Goal: Transaction & Acquisition: Purchase product/service

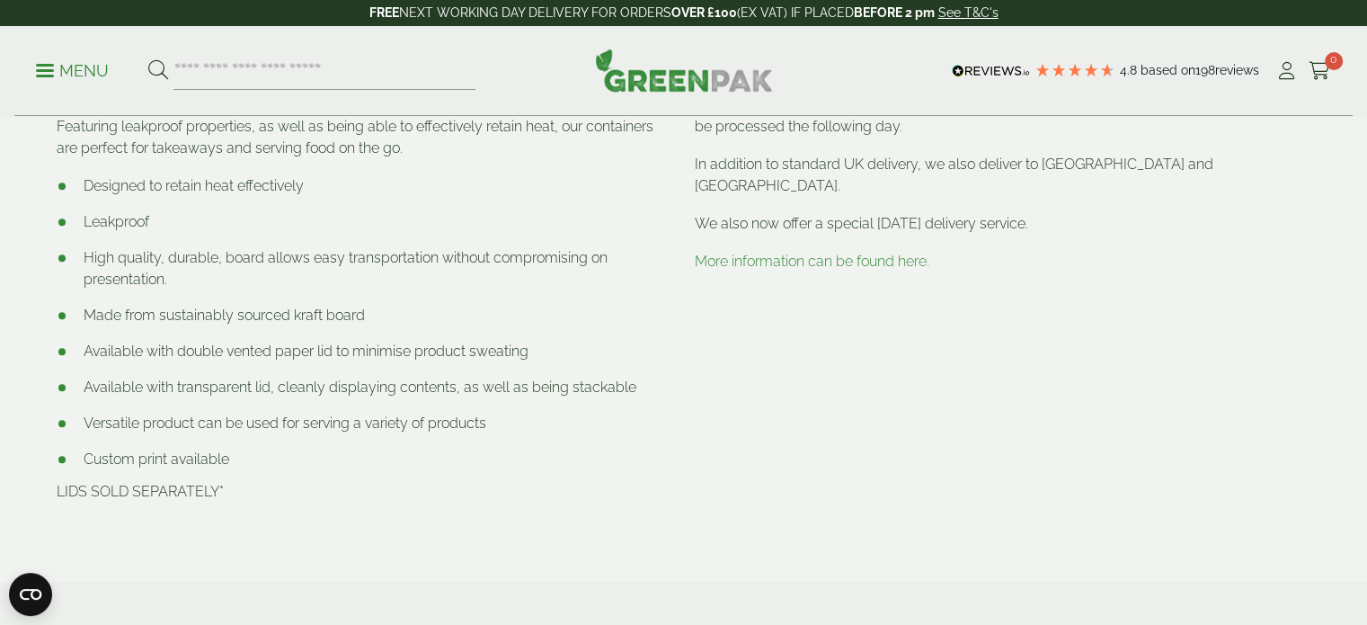
scroll to position [719, 0]
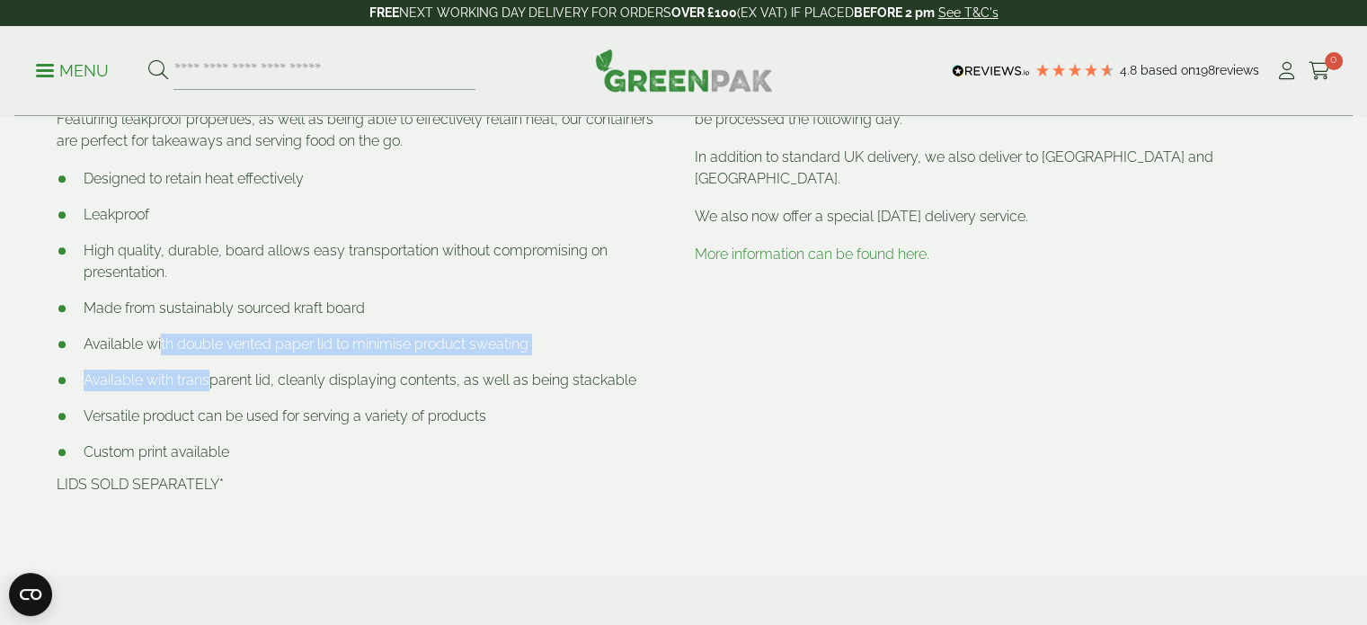
drag, startPoint x: 162, startPoint y: 351, endPoint x: 211, endPoint y: 359, distance: 50.1
click at [211, 359] on ul "Designed to retain heat effectively Leakproof High quality, durable, board allo…" at bounding box center [365, 315] width 617 height 295
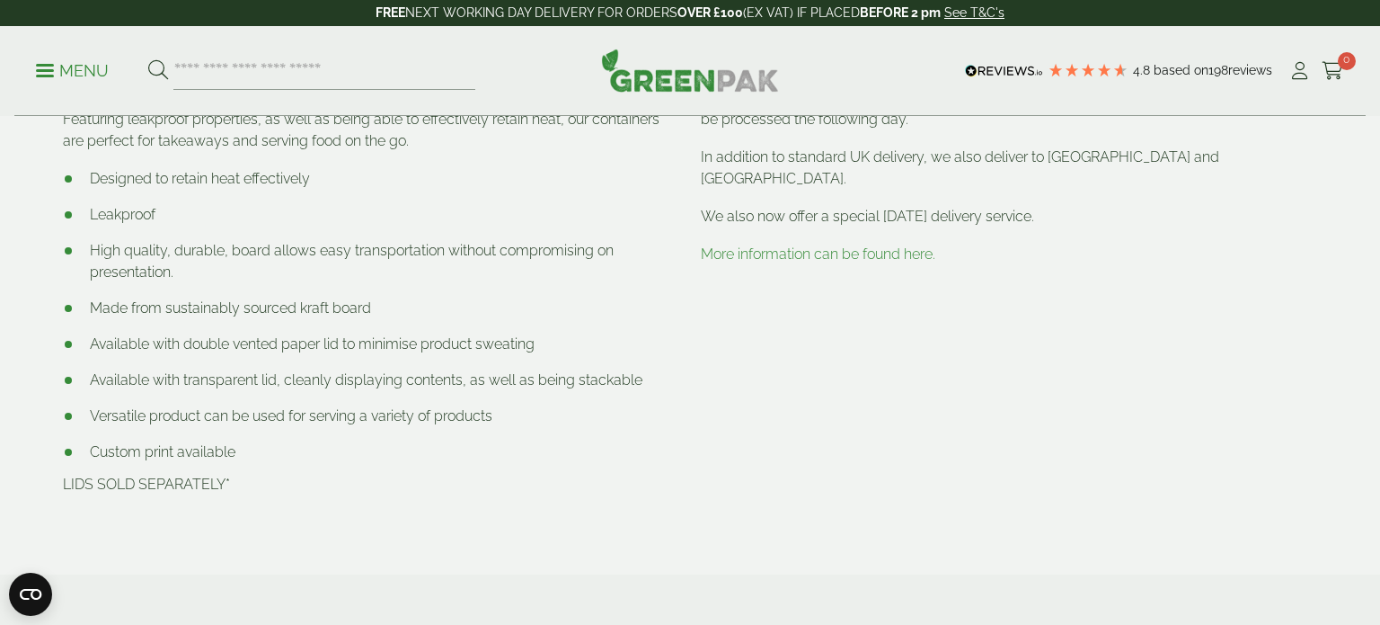
drag, startPoint x: 126, startPoint y: 385, endPoint x: 140, endPoint y: 384, distance: 14.4
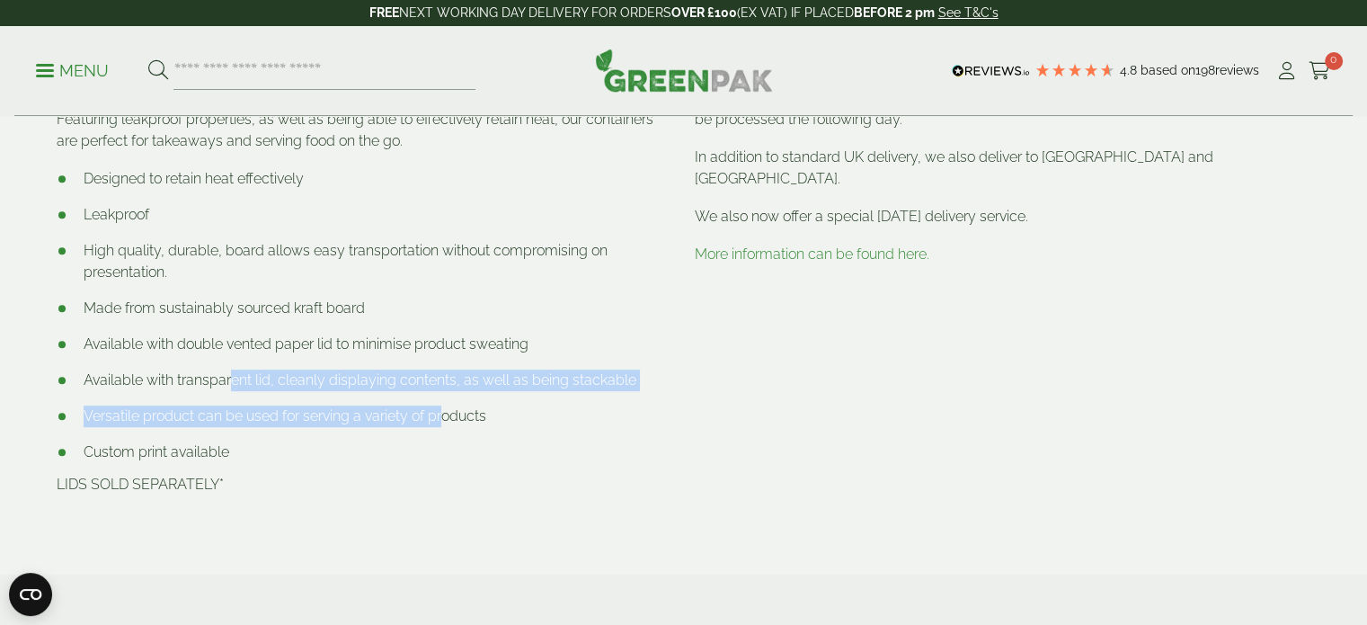
drag, startPoint x: 277, startPoint y: 381, endPoint x: 434, endPoint y: 395, distance: 157.9
click at [442, 395] on ul "Designed to retain heat effectively Leakproof High quality, durable, board allo…" at bounding box center [365, 315] width 617 height 295
click at [434, 395] on ul "Designed to retain heat effectively Leakproof High quality, durable, board allo…" at bounding box center [365, 315] width 617 height 295
drag, startPoint x: 476, startPoint y: 380, endPoint x: 421, endPoint y: 409, distance: 62.7
click at [421, 409] on ul "Designed to retain heat effectively Leakproof High quality, durable, board allo…" at bounding box center [365, 315] width 617 height 295
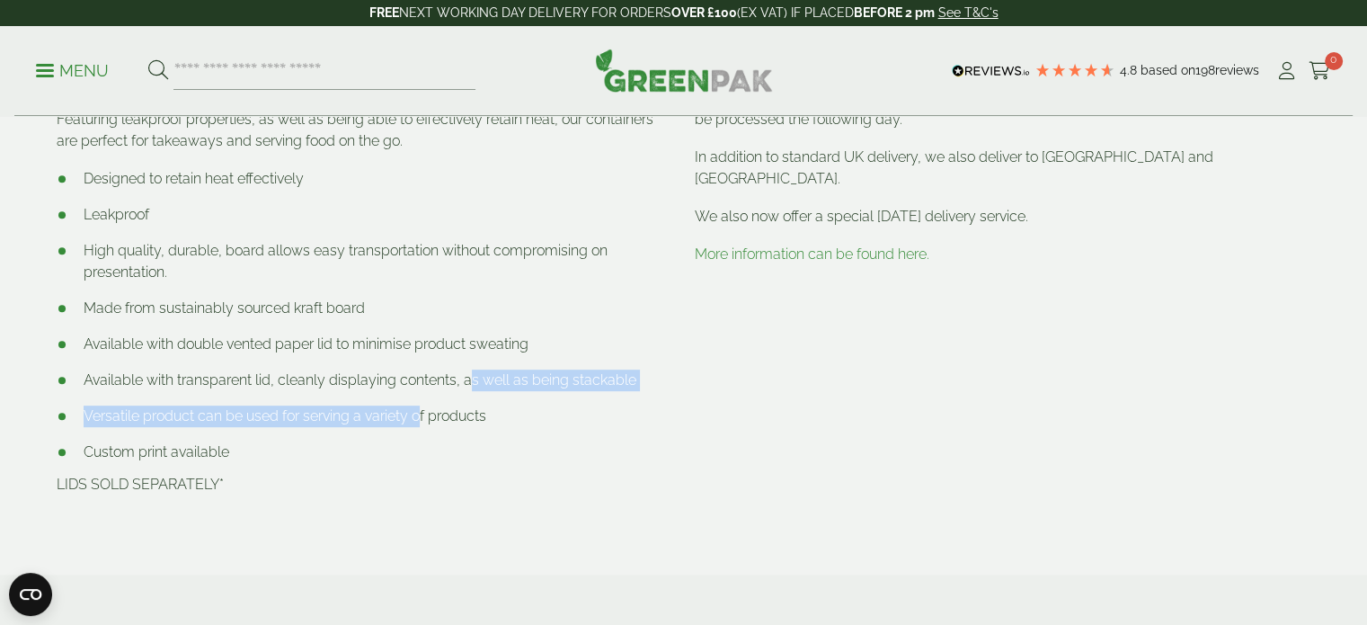
click at [421, 409] on li "Versatile product can be used for serving a variety of products" at bounding box center [365, 416] width 617 height 22
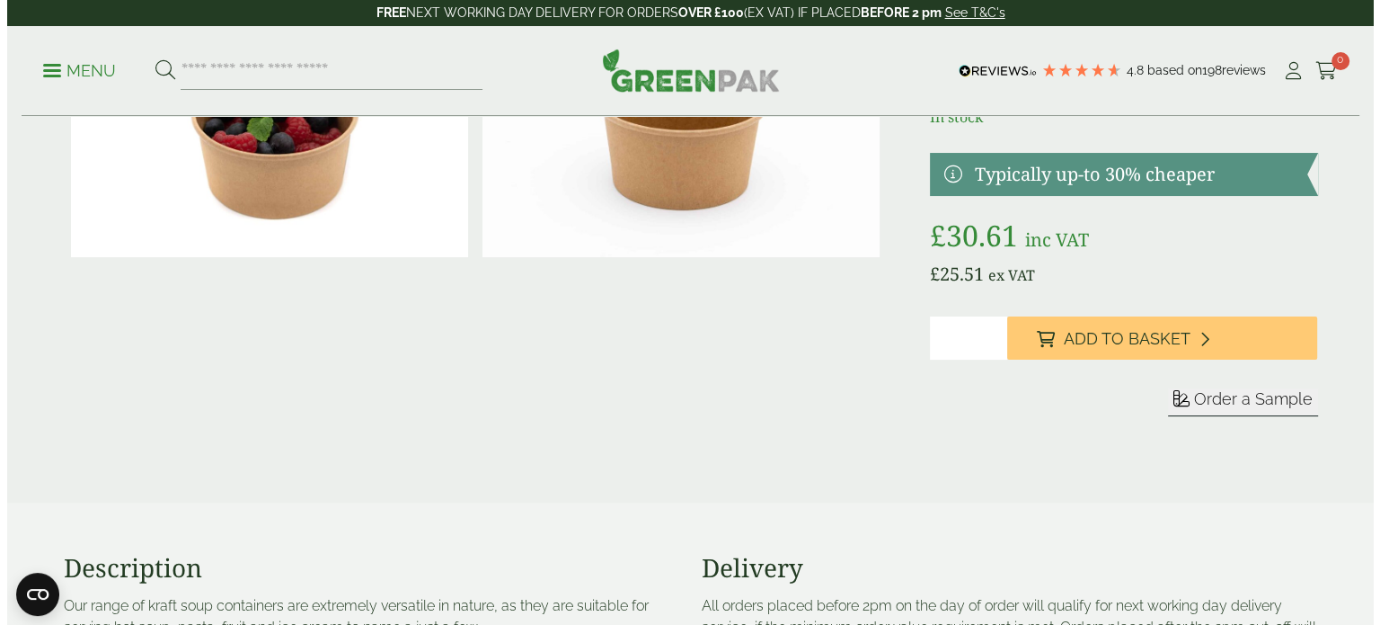
scroll to position [0, 0]
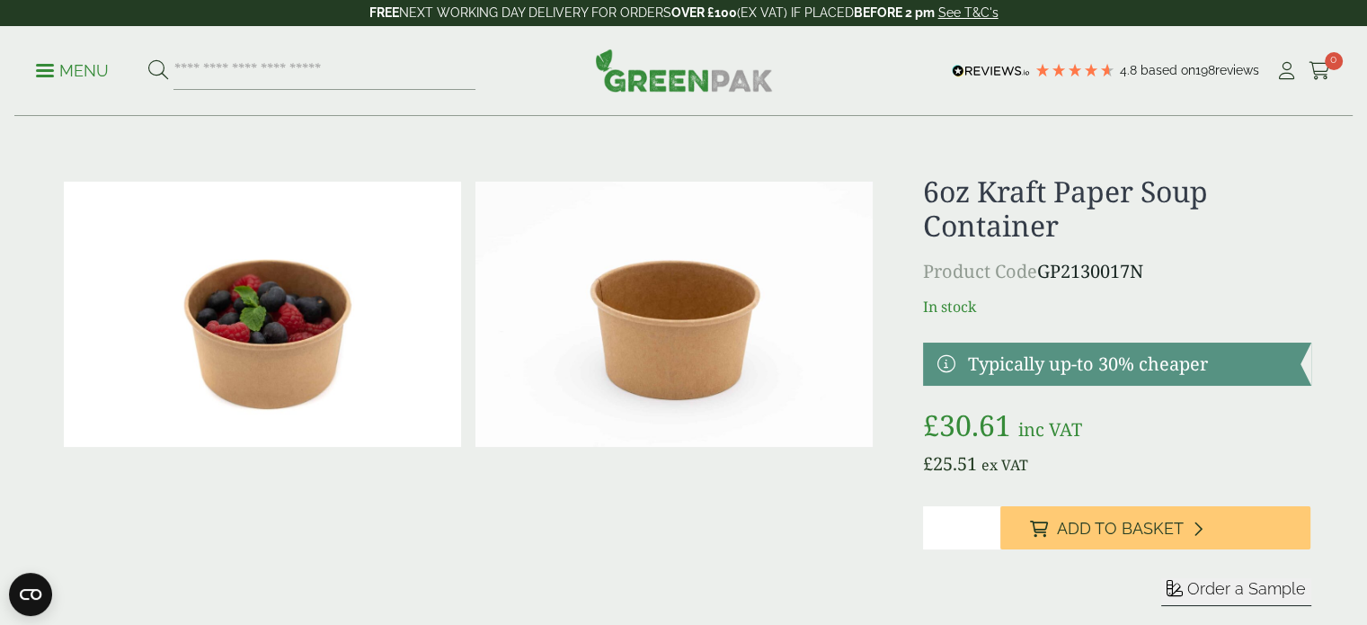
click at [66, 86] on ul "Menu" at bounding box center [255, 71] width 439 height 38
click at [69, 68] on p "Menu" at bounding box center [72, 71] width 73 height 22
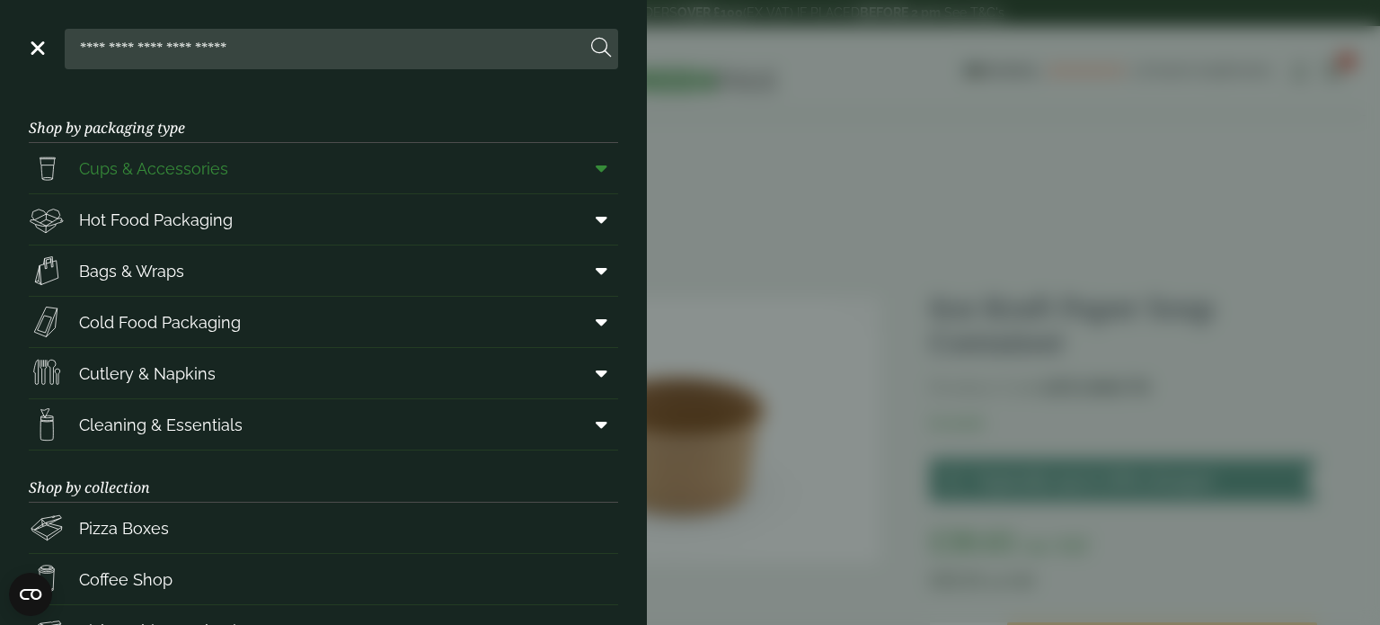
click at [360, 175] on link "Cups & Accessories" at bounding box center [324, 168] width 590 height 50
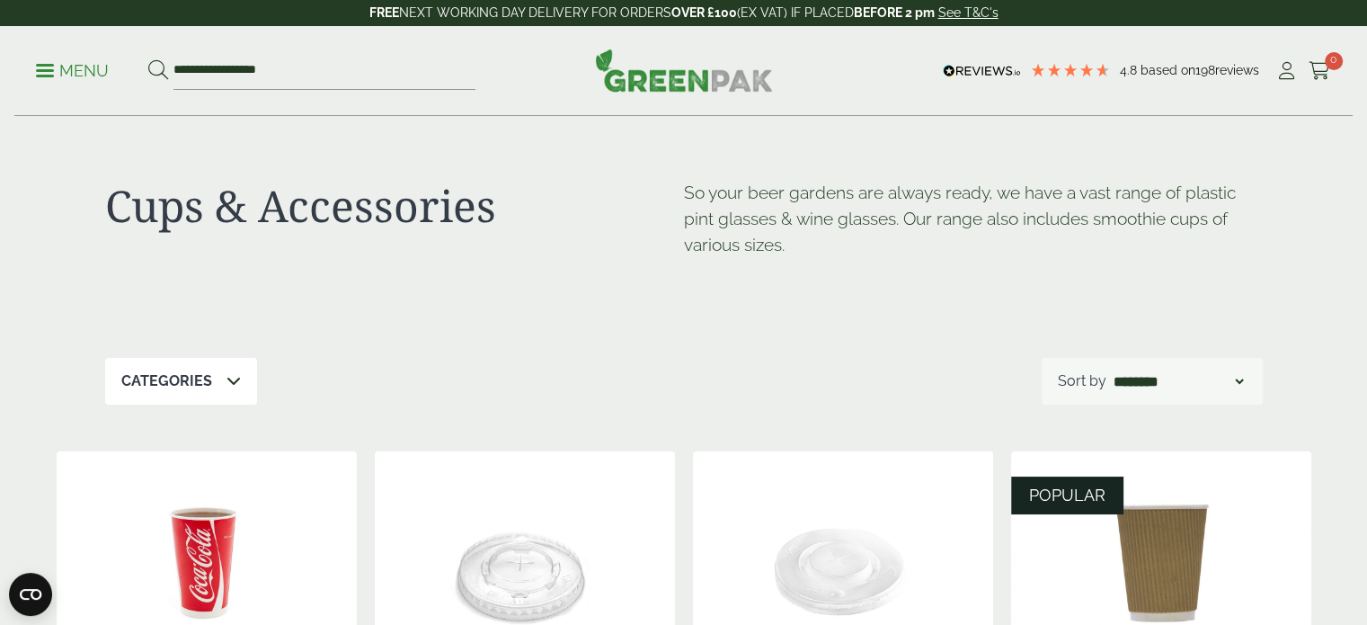
click at [103, 70] on p "Menu" at bounding box center [72, 71] width 73 height 22
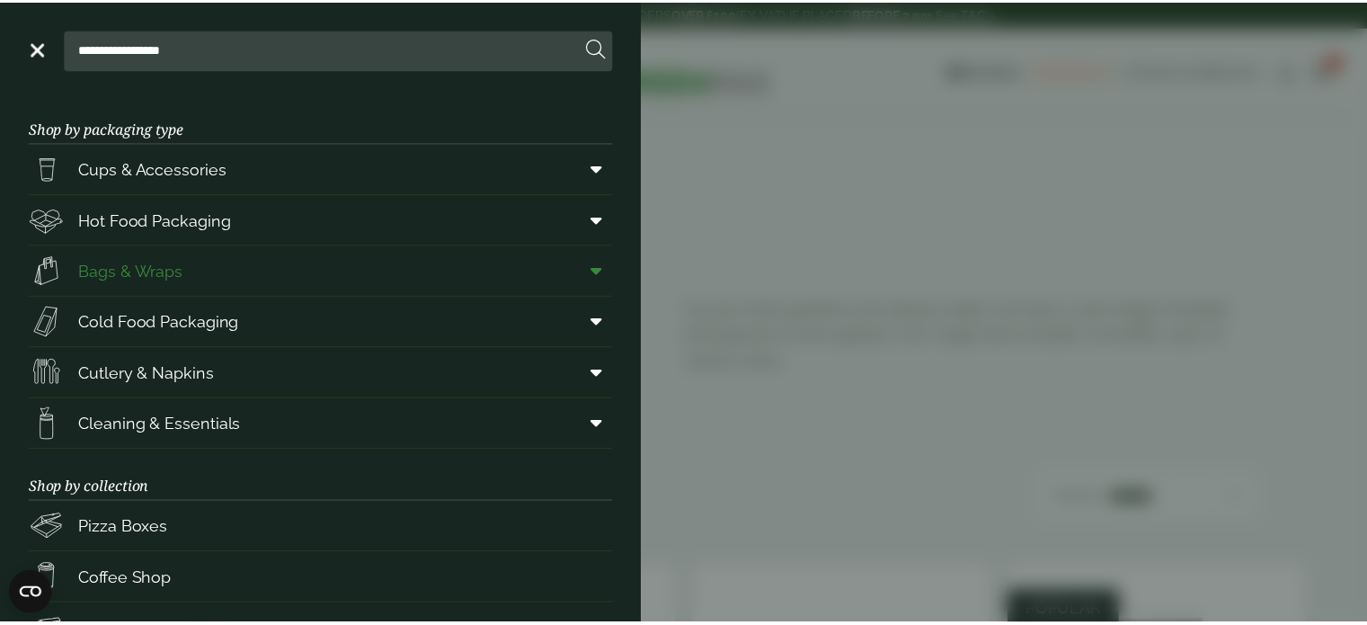
scroll to position [180, 0]
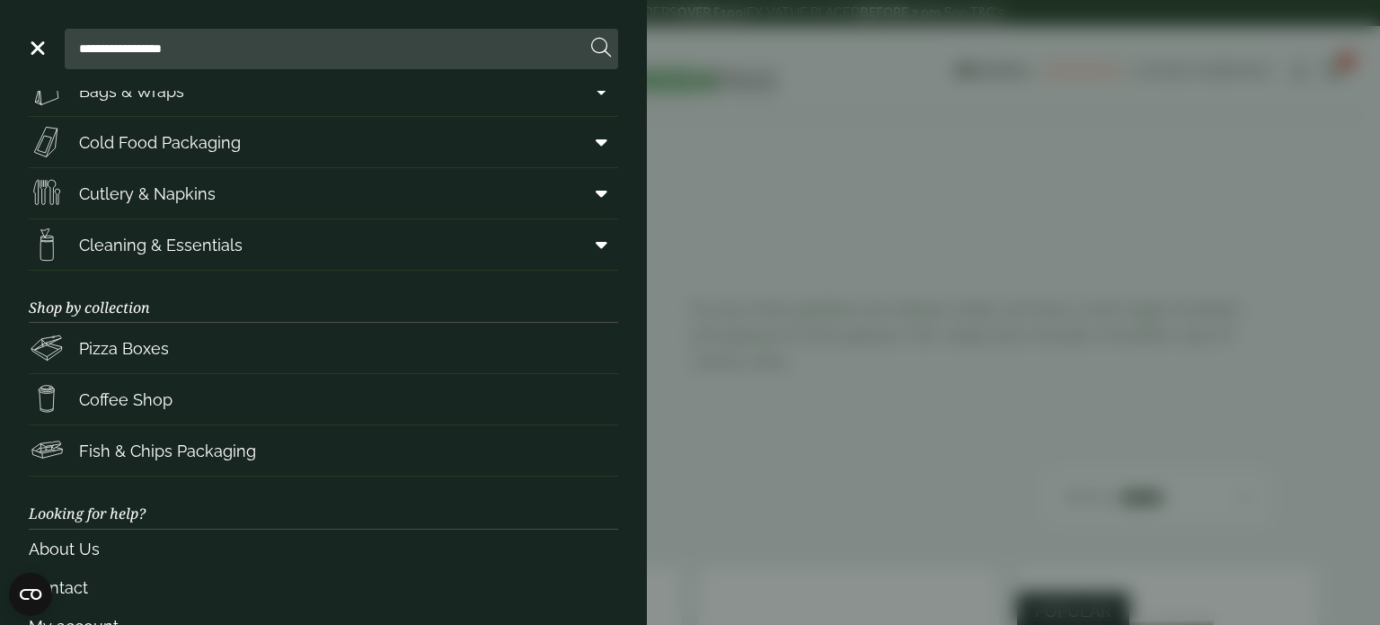
click at [759, 434] on aside "**********" at bounding box center [690, 312] width 1380 height 625
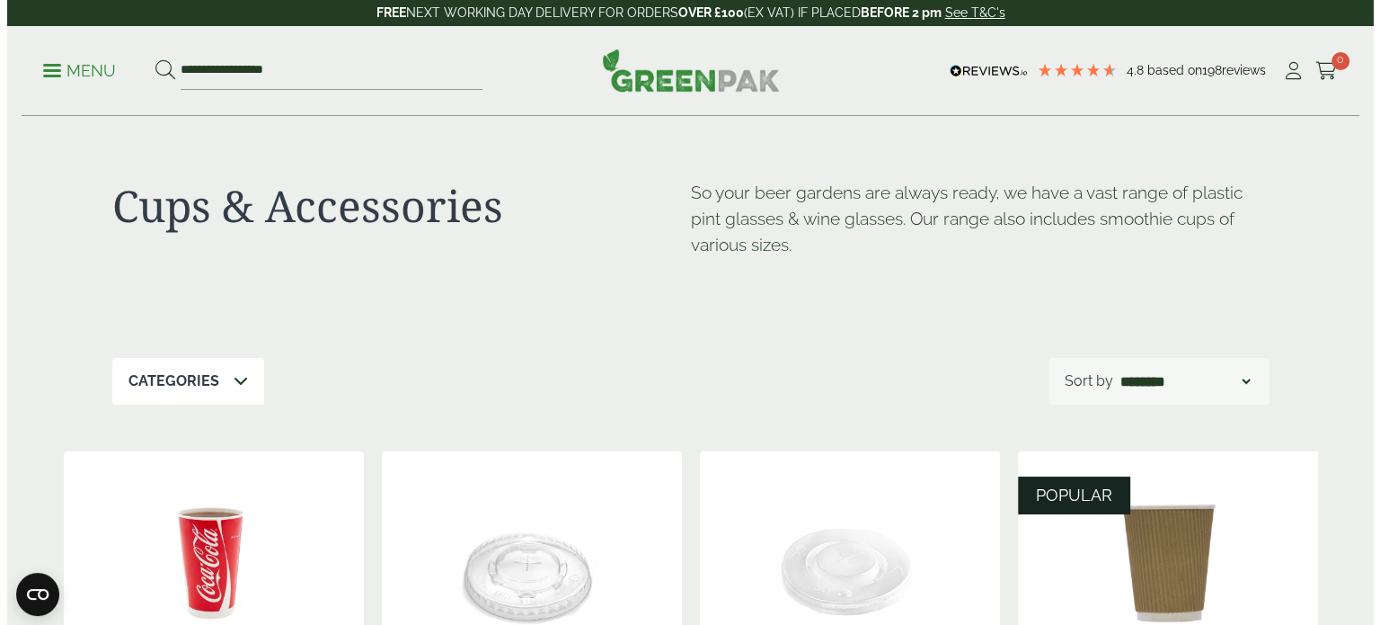
scroll to position [265, 0]
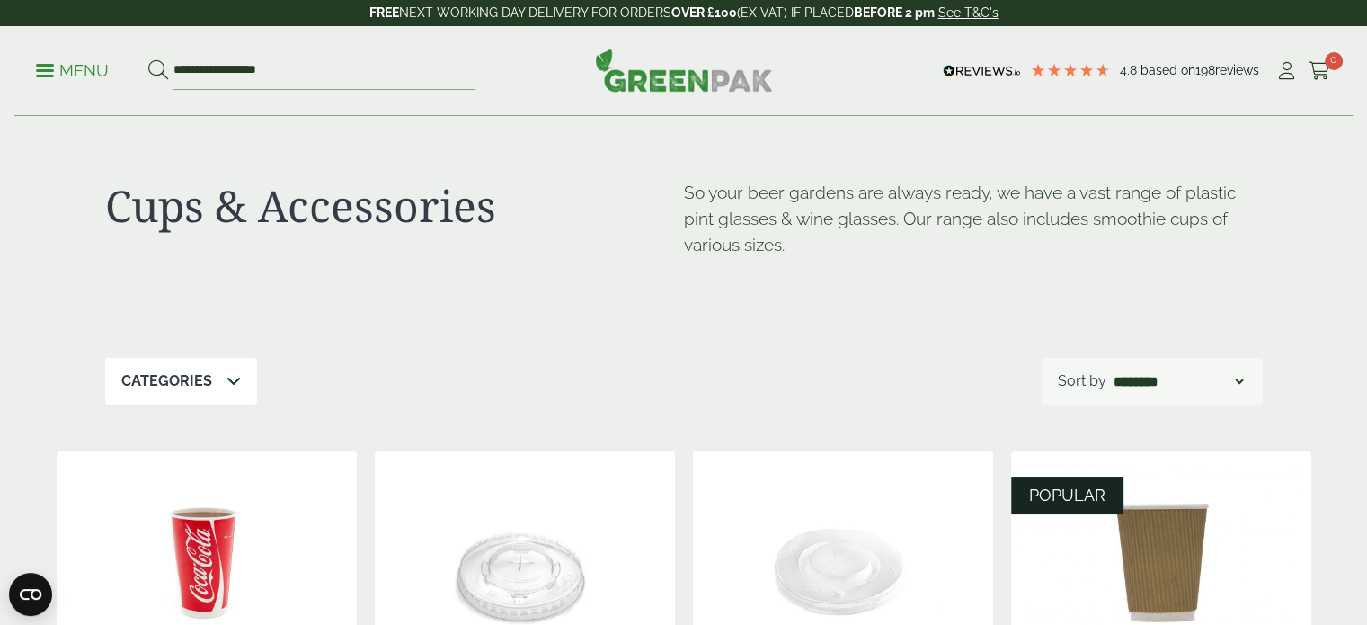
click at [80, 63] on p "Menu" at bounding box center [72, 71] width 73 height 22
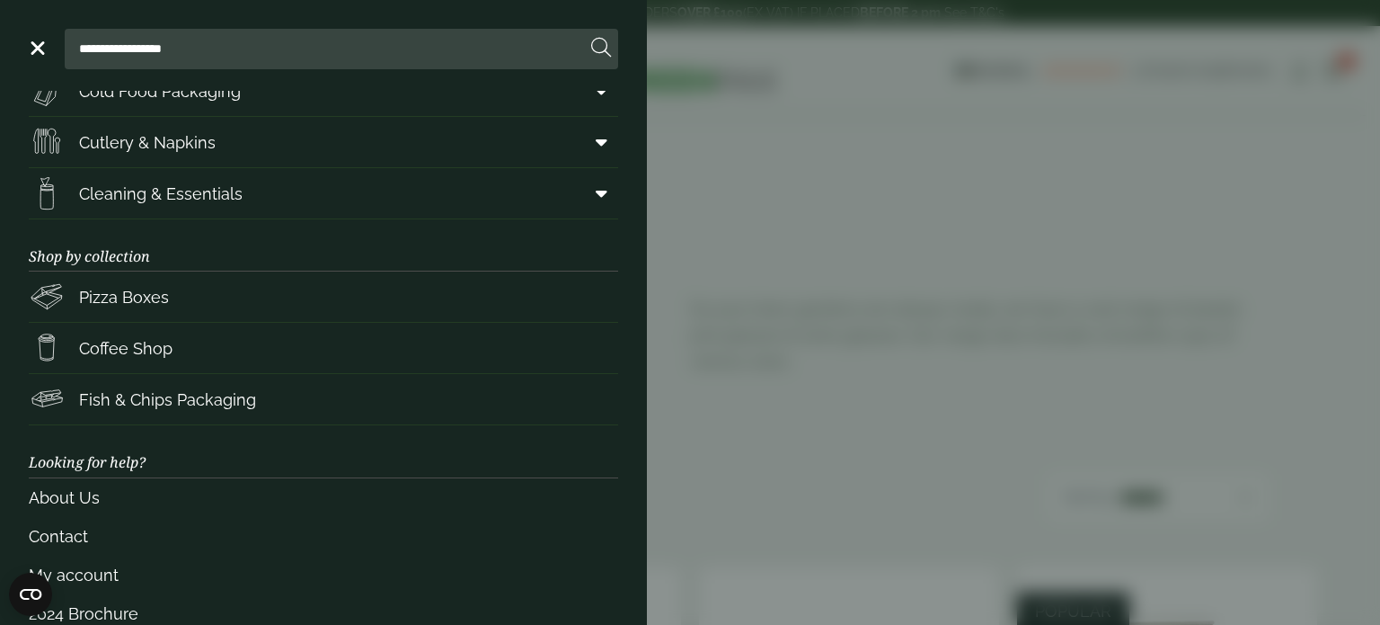
scroll to position [85, 0]
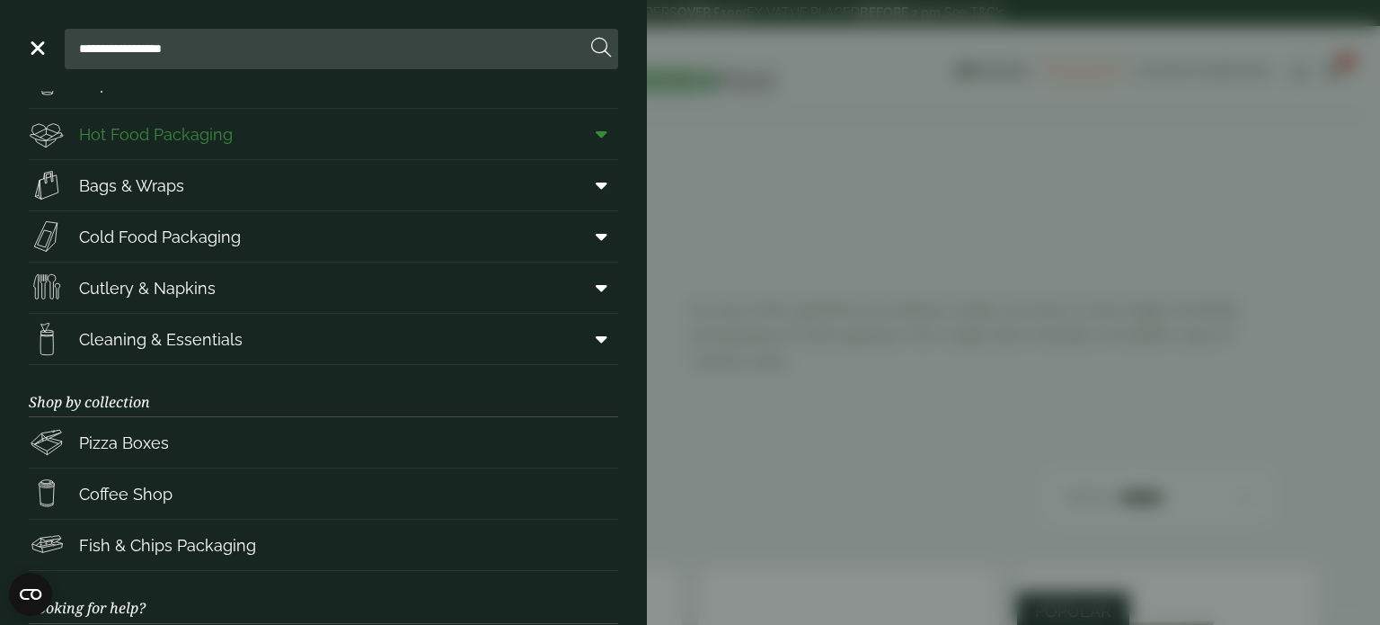
click at [521, 140] on link "Hot Food Packaging" at bounding box center [324, 134] width 590 height 50
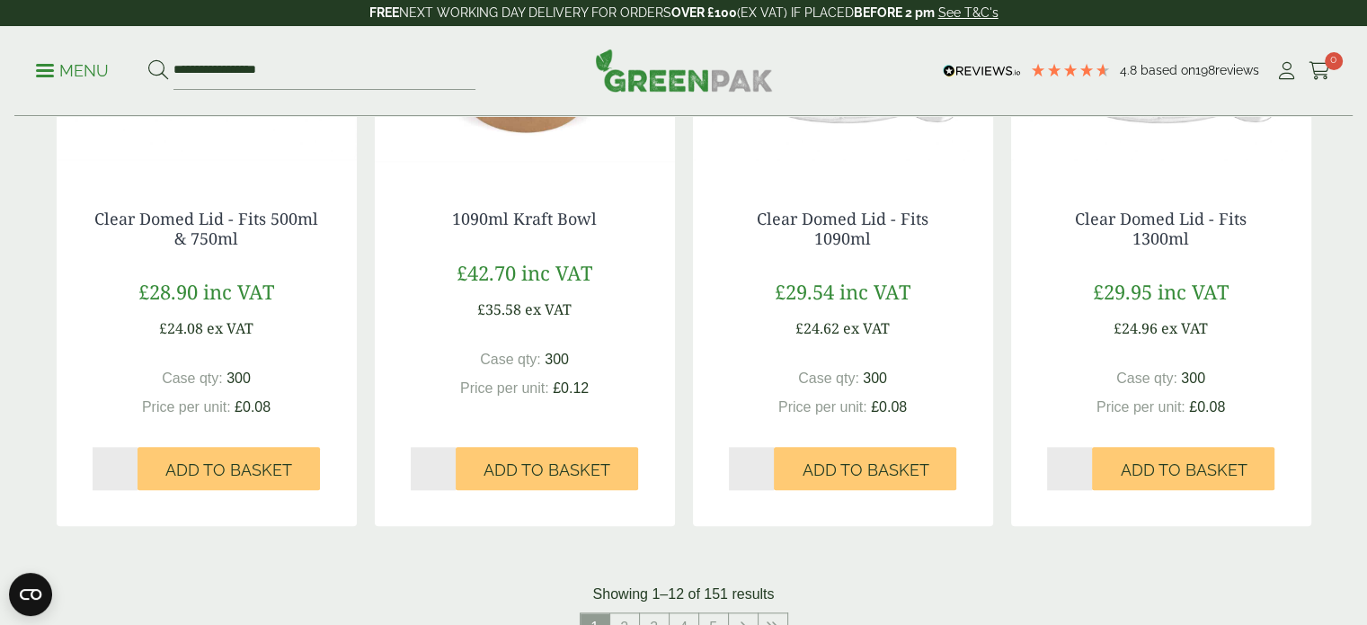
scroll to position [1977, 0]
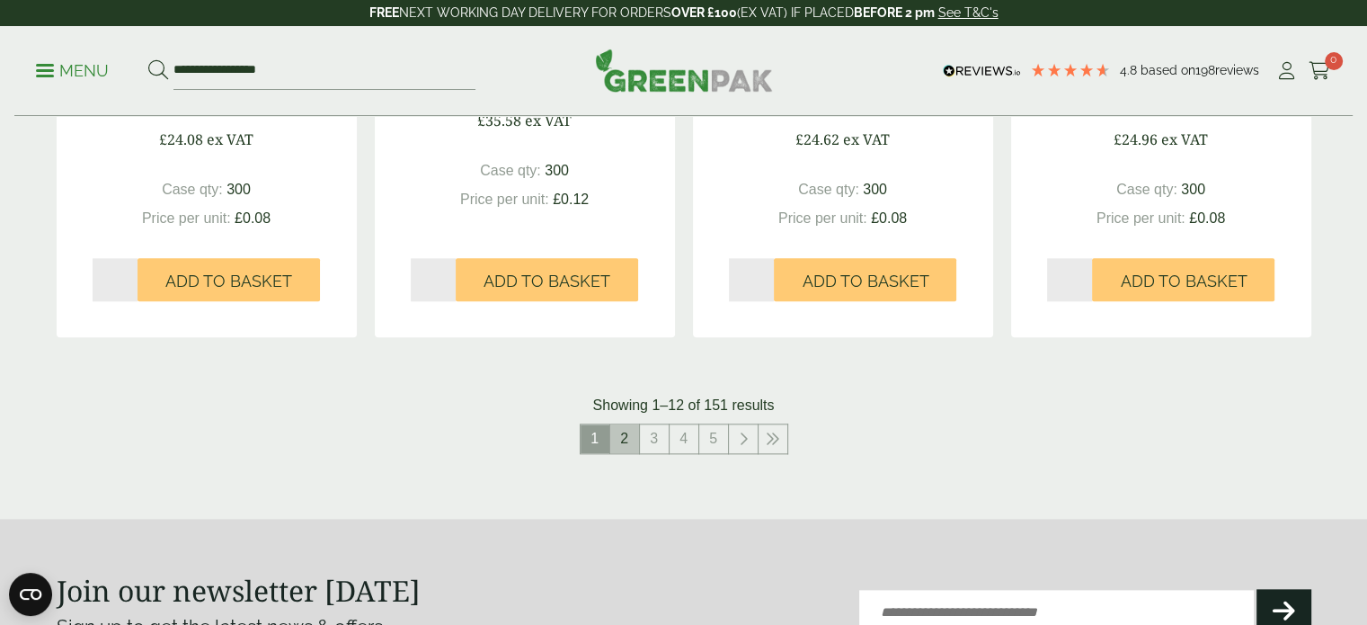
click at [631, 440] on link "2" at bounding box center [624, 438] width 29 height 29
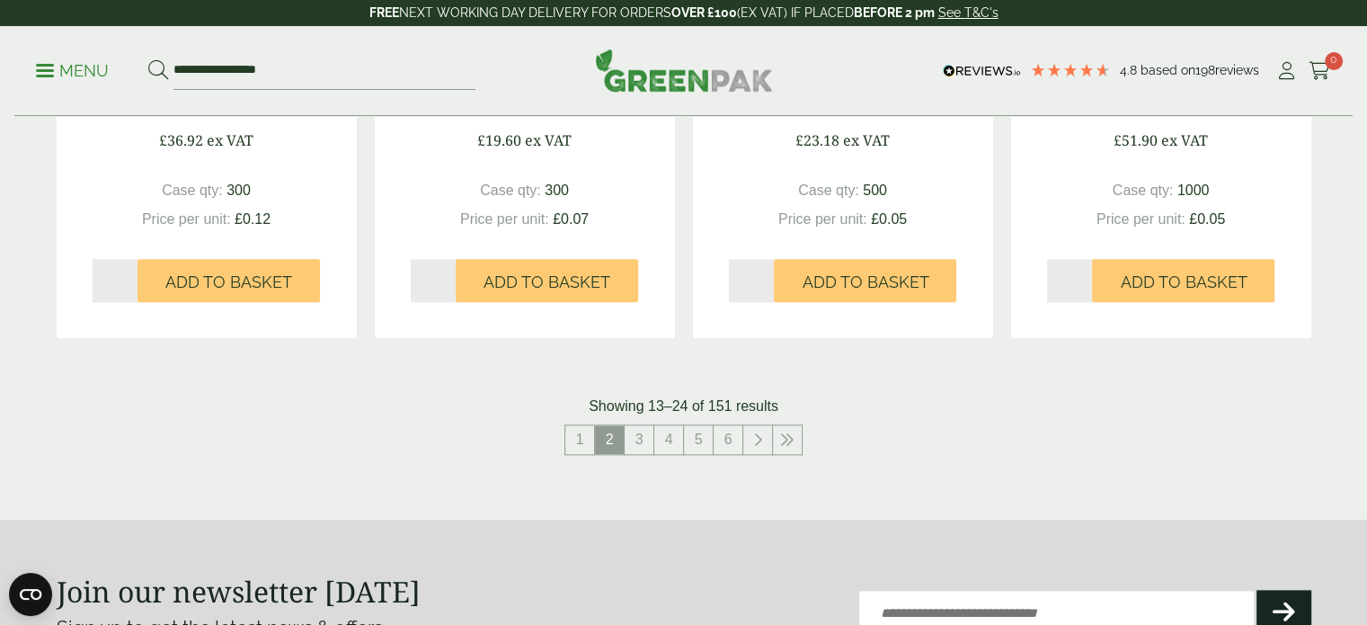
scroll to position [1977, 0]
click at [635, 439] on link "3" at bounding box center [639, 438] width 29 height 29
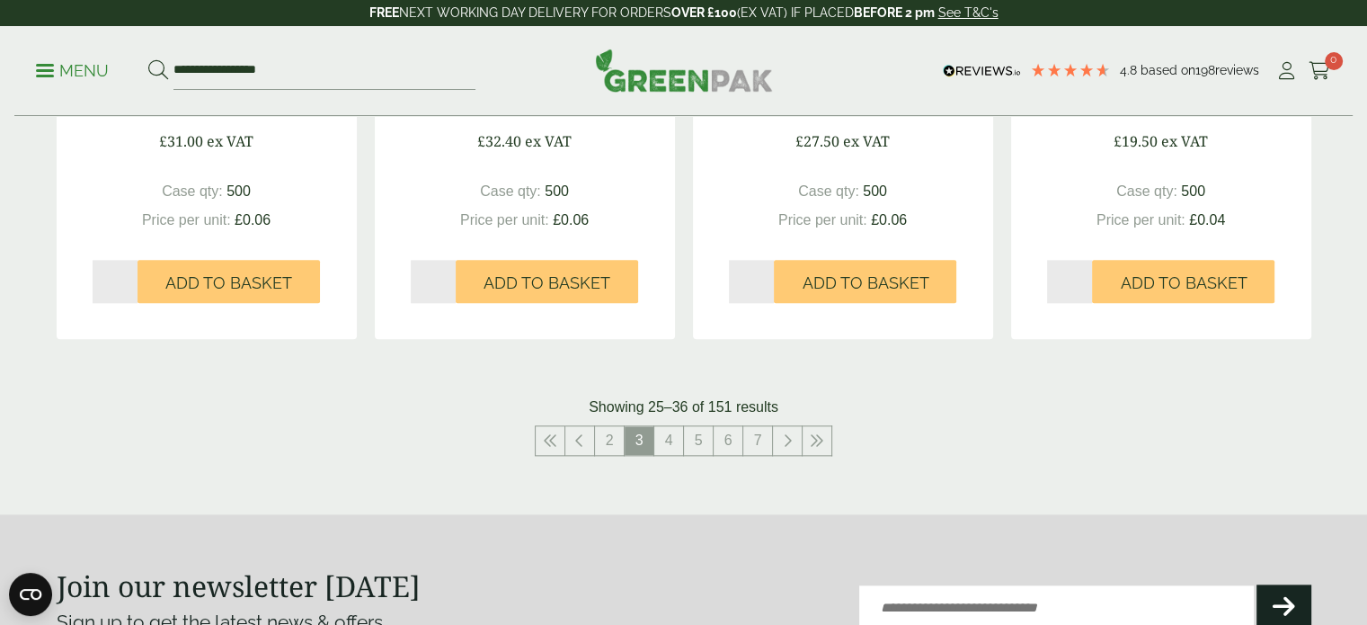
scroll to position [1977, 0]
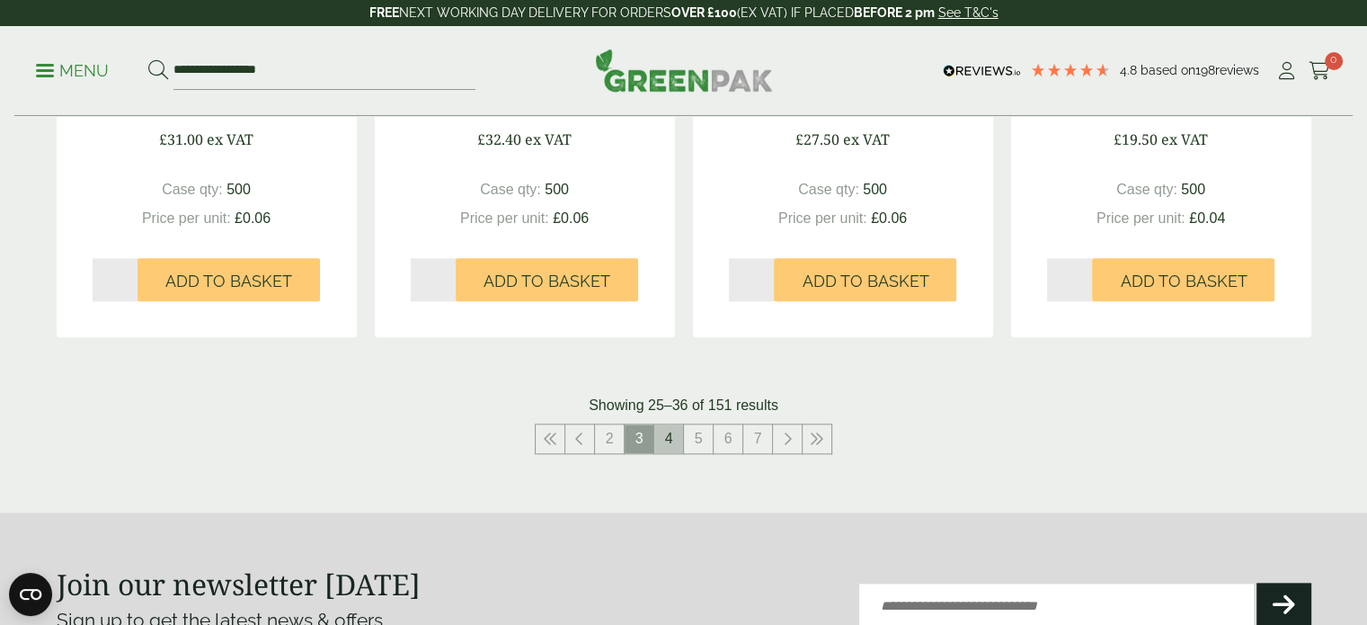
click at [660, 445] on link "4" at bounding box center [668, 438] width 29 height 29
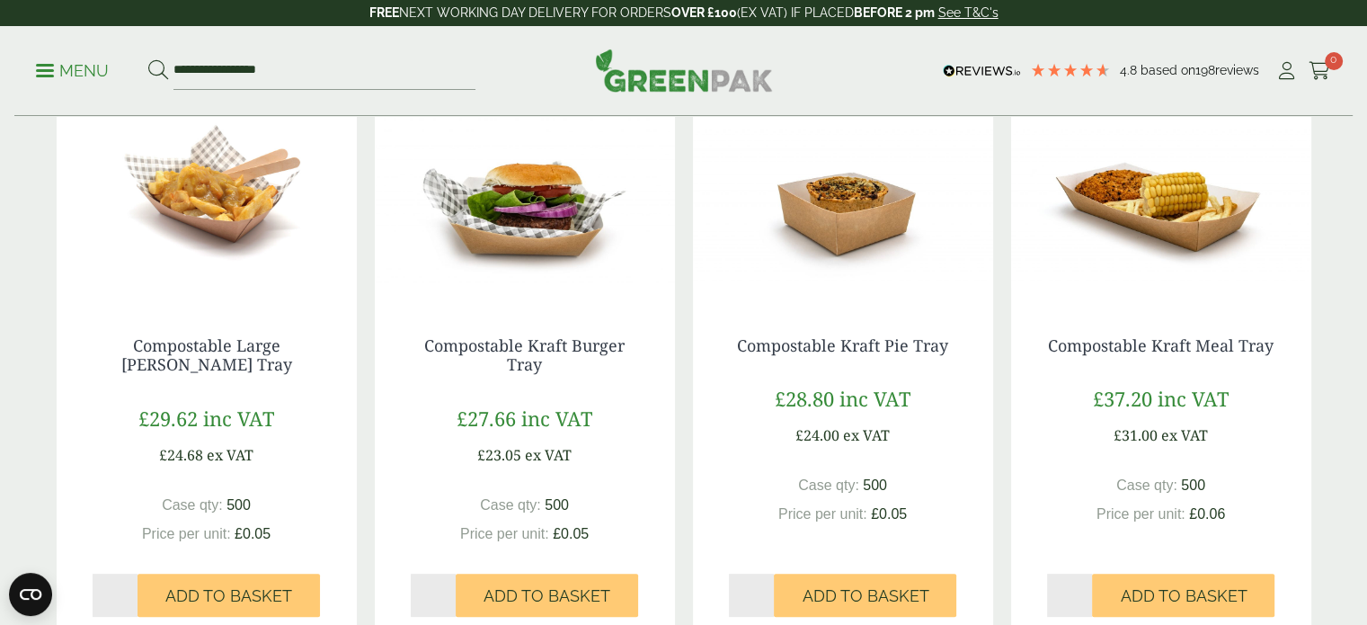
scroll to position [90, 0]
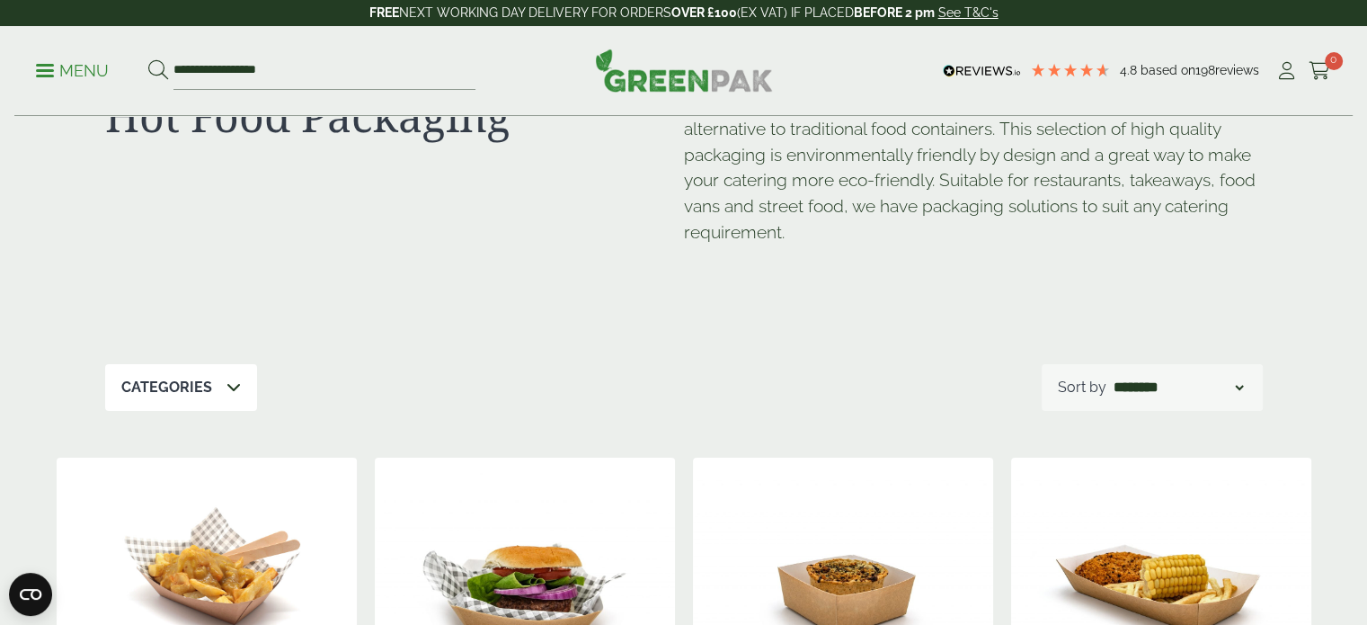
click at [1141, 373] on div "**********" at bounding box center [1152, 387] width 221 height 47
click at [1237, 386] on select "**********" at bounding box center [1178, 388] width 137 height 22
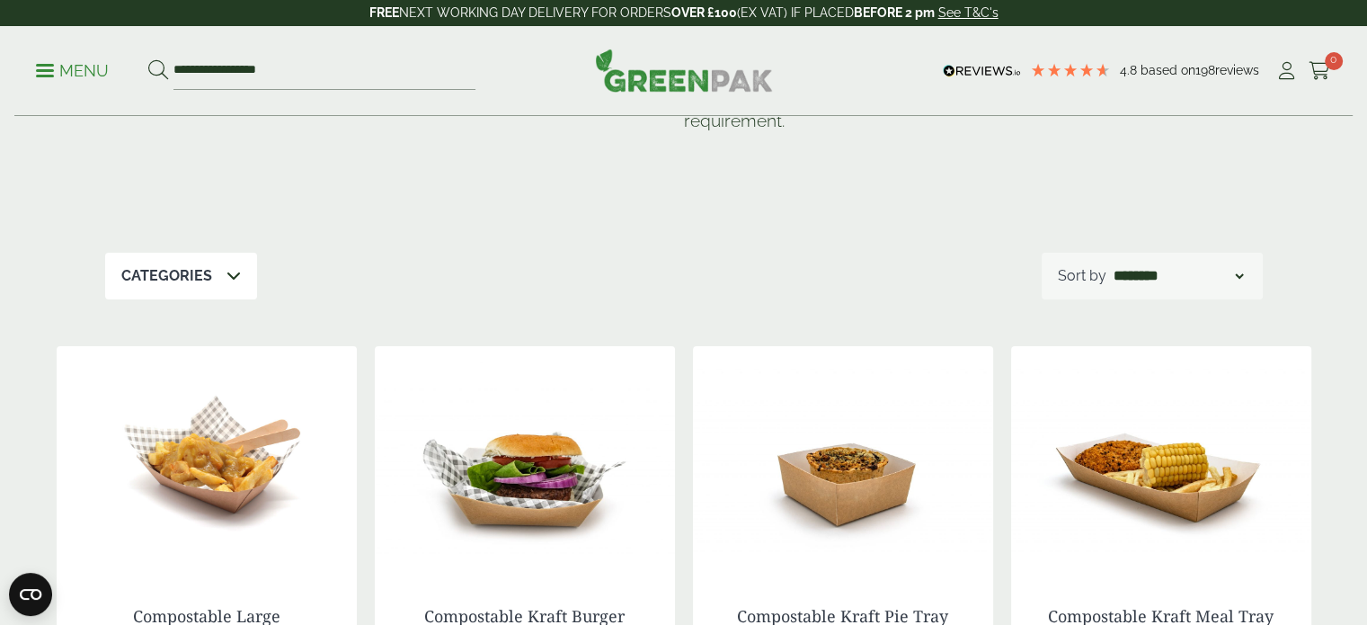
scroll to position [180, 0]
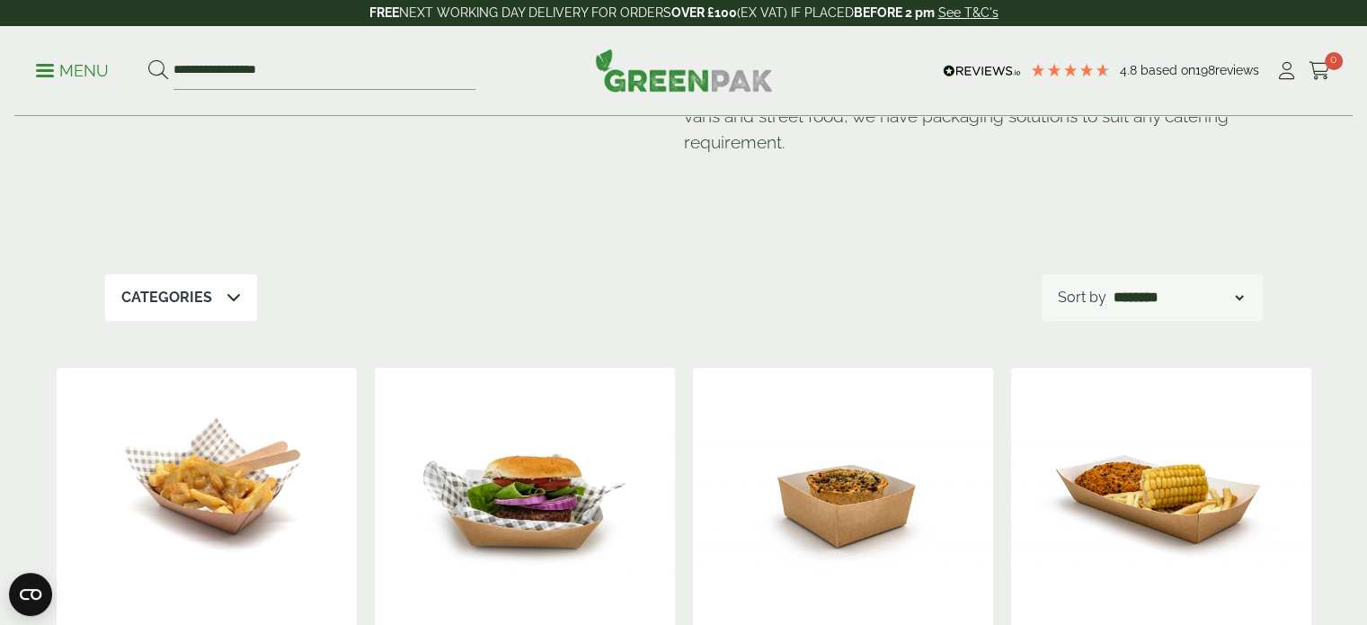
click at [219, 314] on div "Categories" at bounding box center [181, 297] width 152 height 47
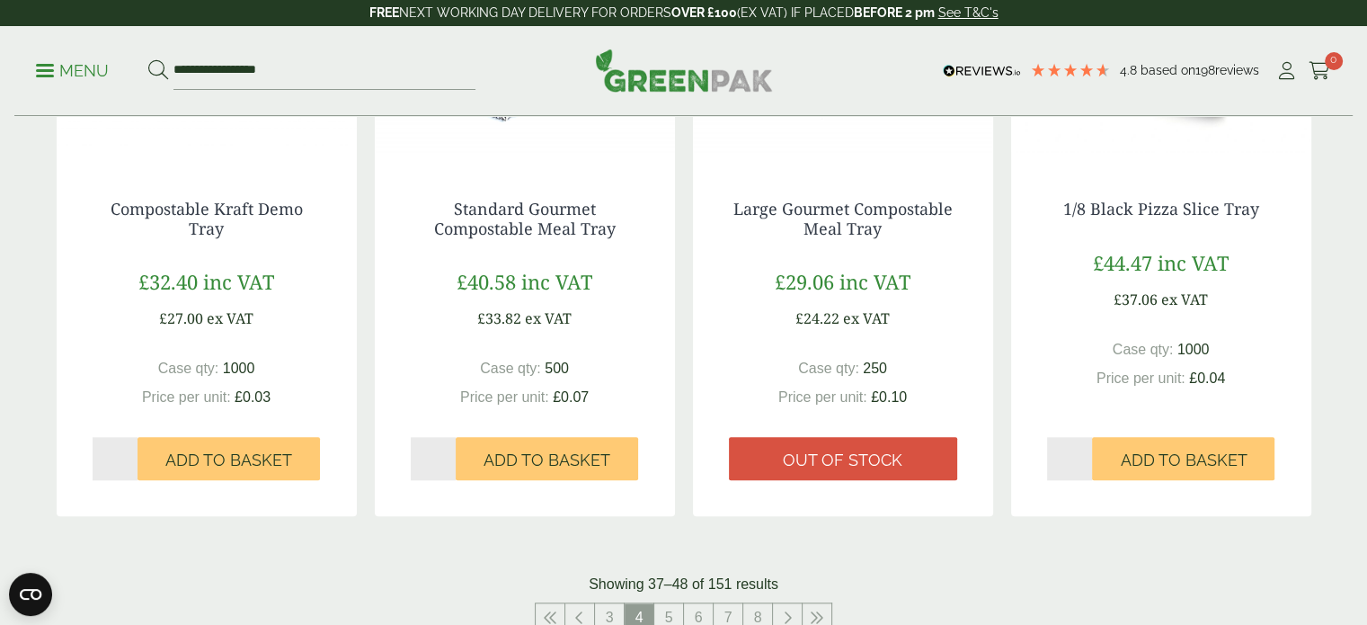
scroll to position [1887, 0]
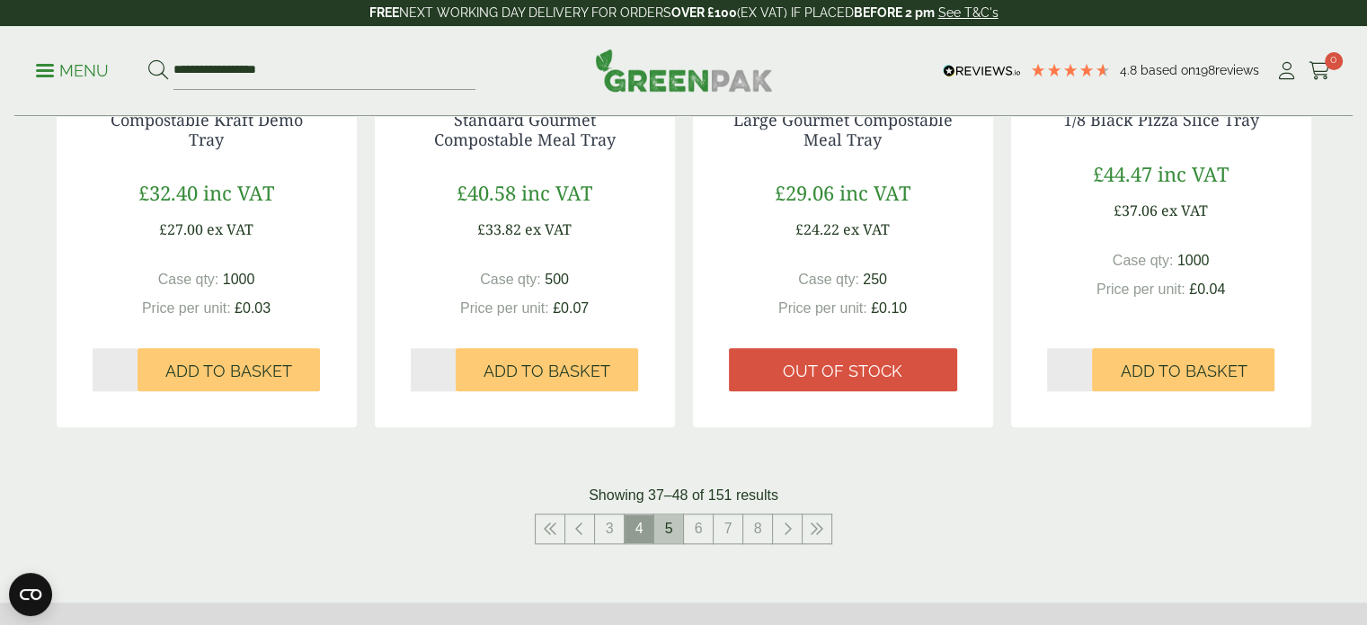
click at [670, 535] on link "5" at bounding box center [668, 528] width 29 height 29
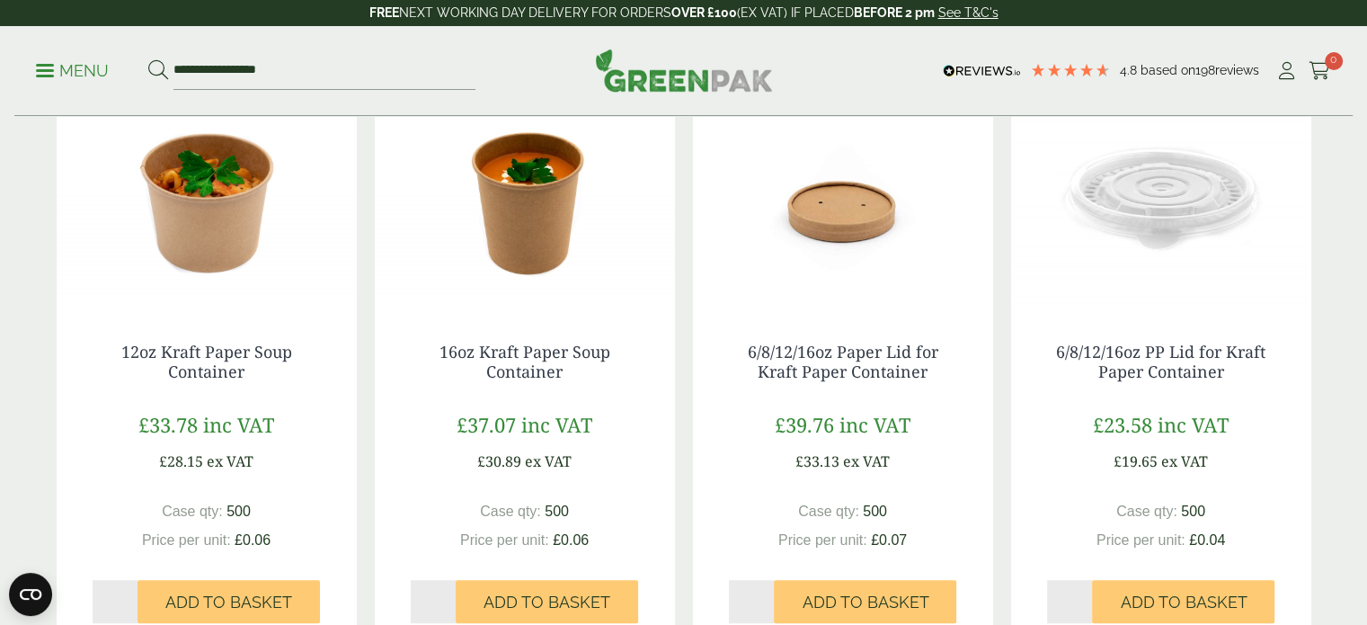
scroll to position [899, 0]
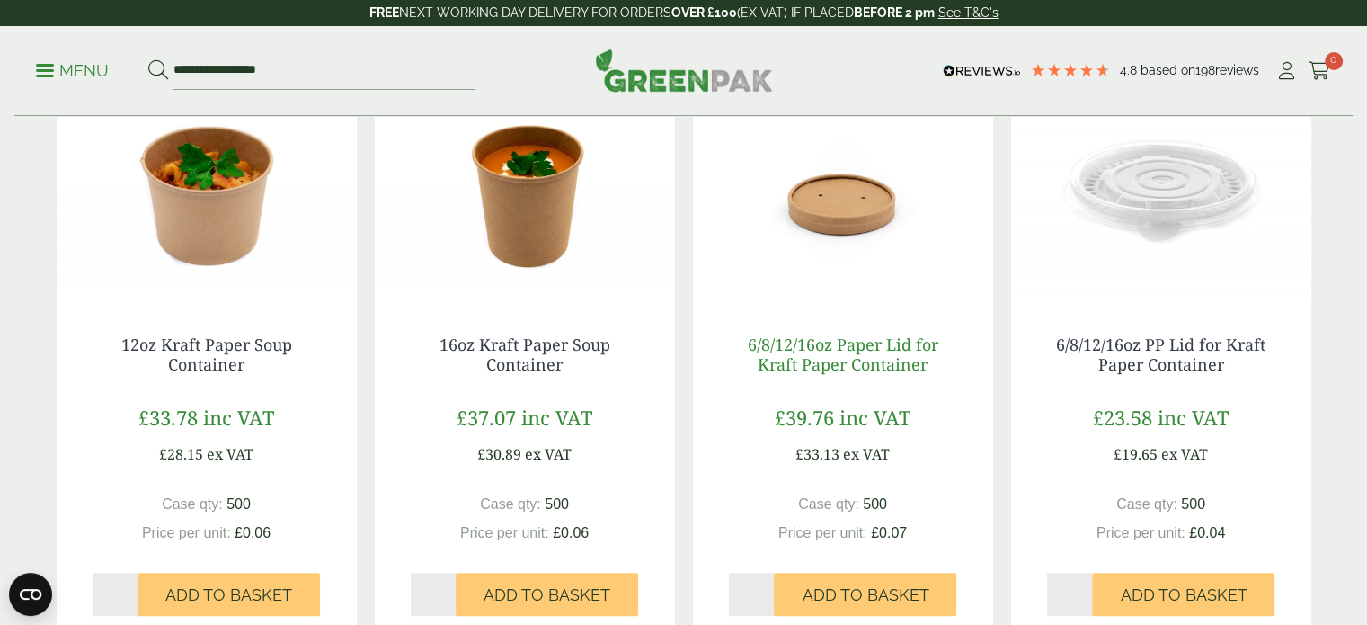
scroll to position [1078, 0]
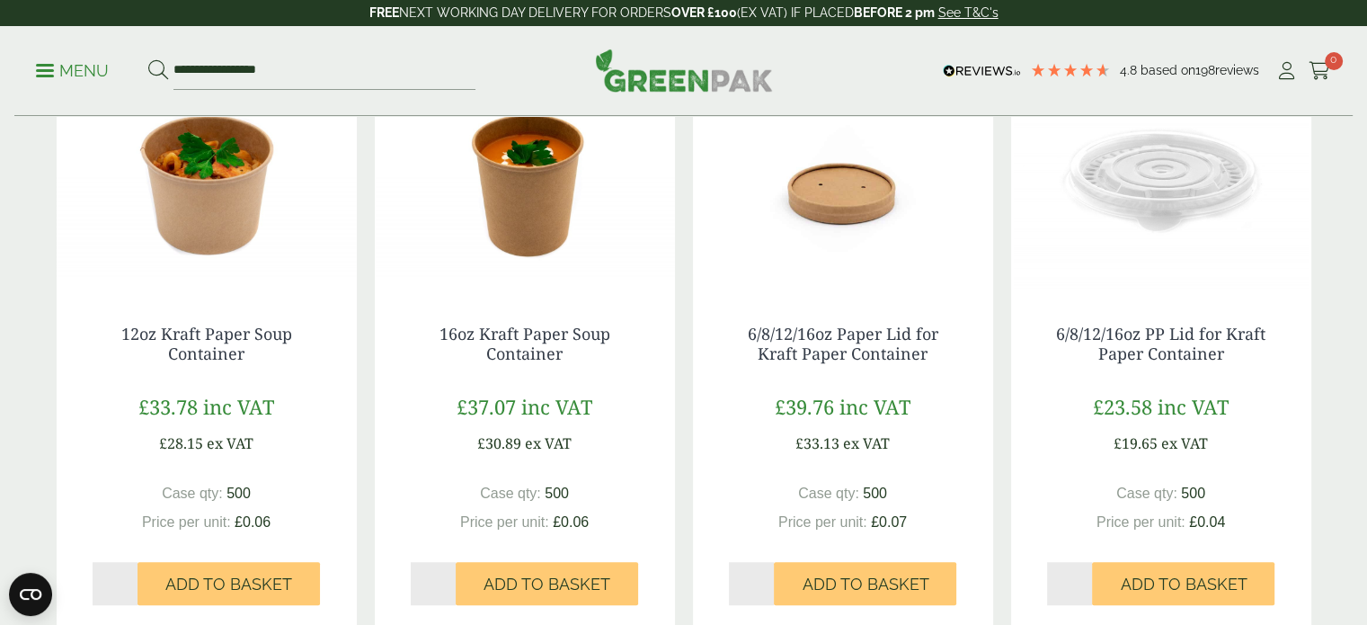
click at [826, 204] on img at bounding box center [843, 176] width 300 height 225
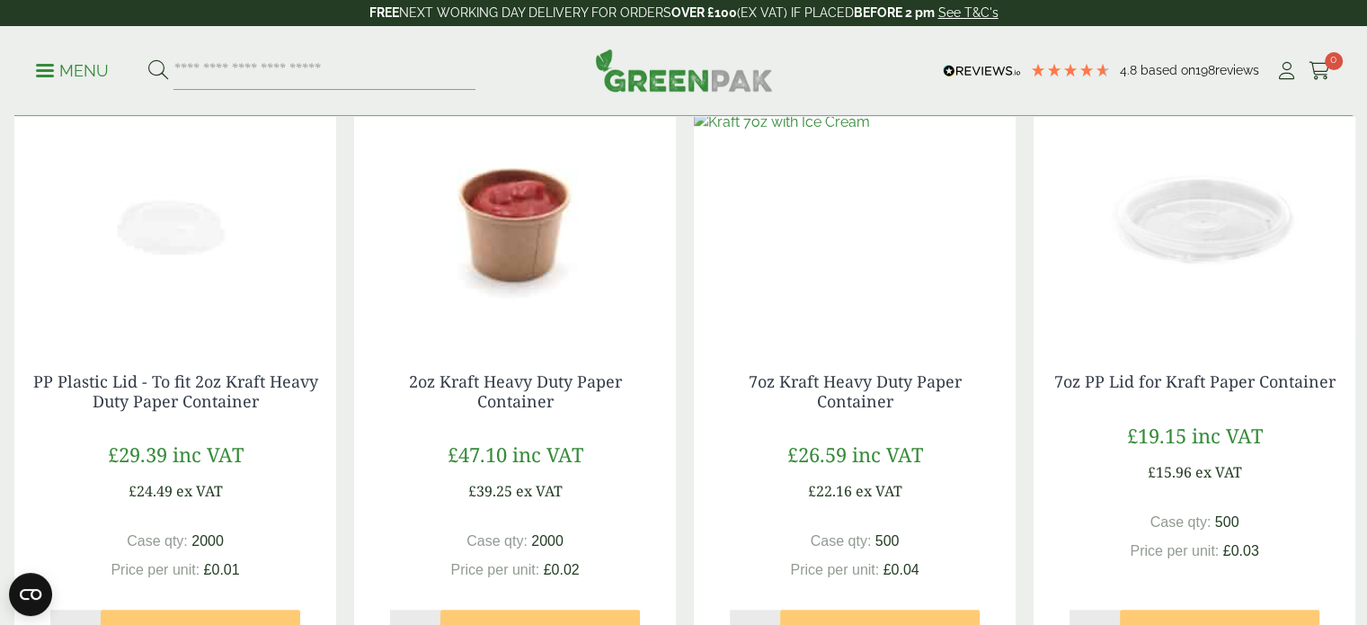
scroll to position [1168, 0]
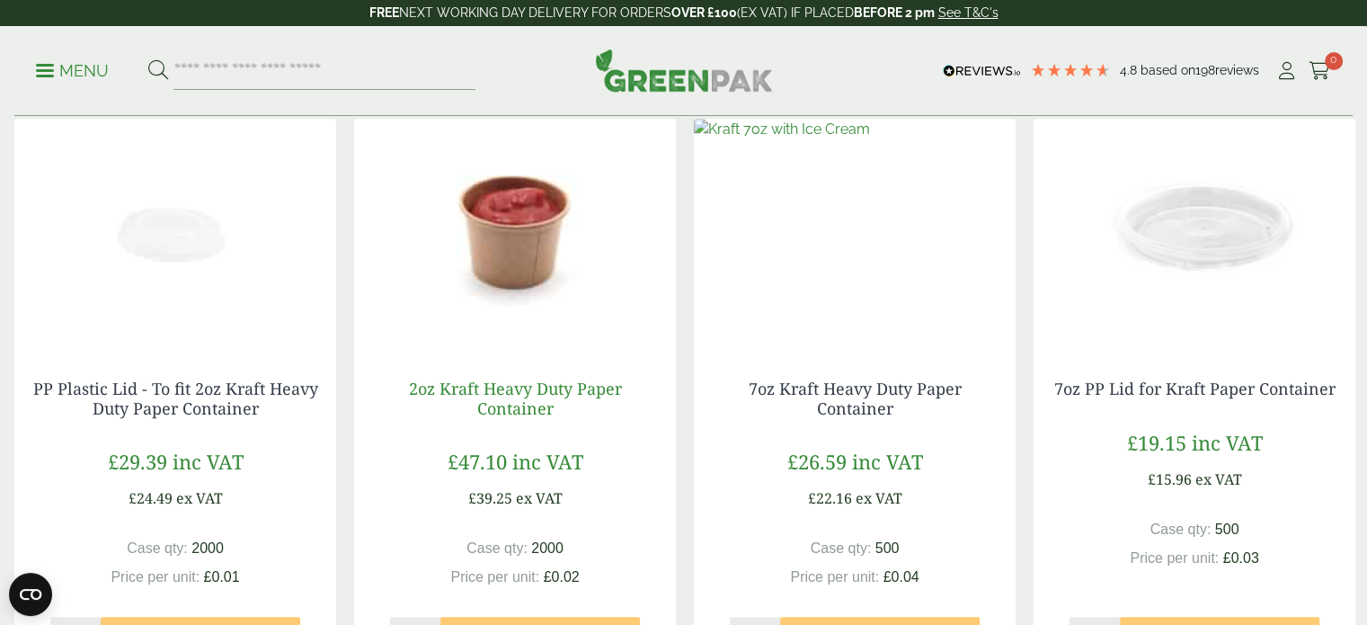
click at [495, 377] on link "2oz Kraft Heavy Duty Paper Container" at bounding box center [515, 397] width 213 height 41
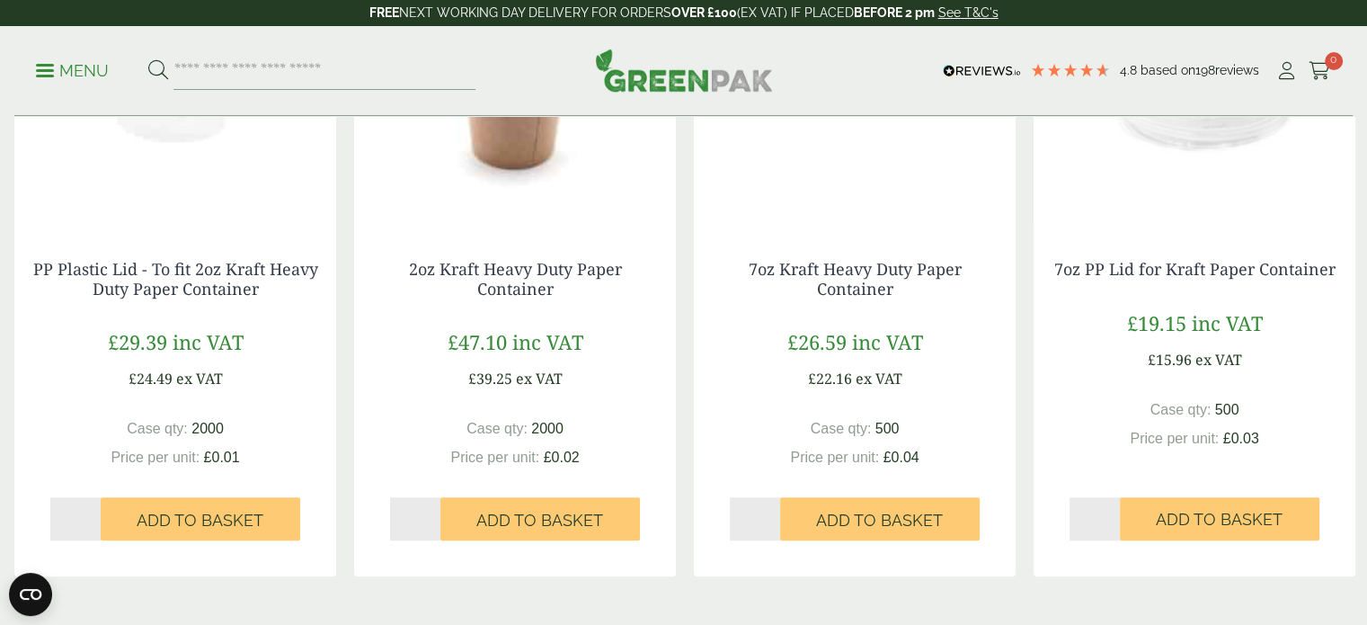
scroll to position [1438, 0]
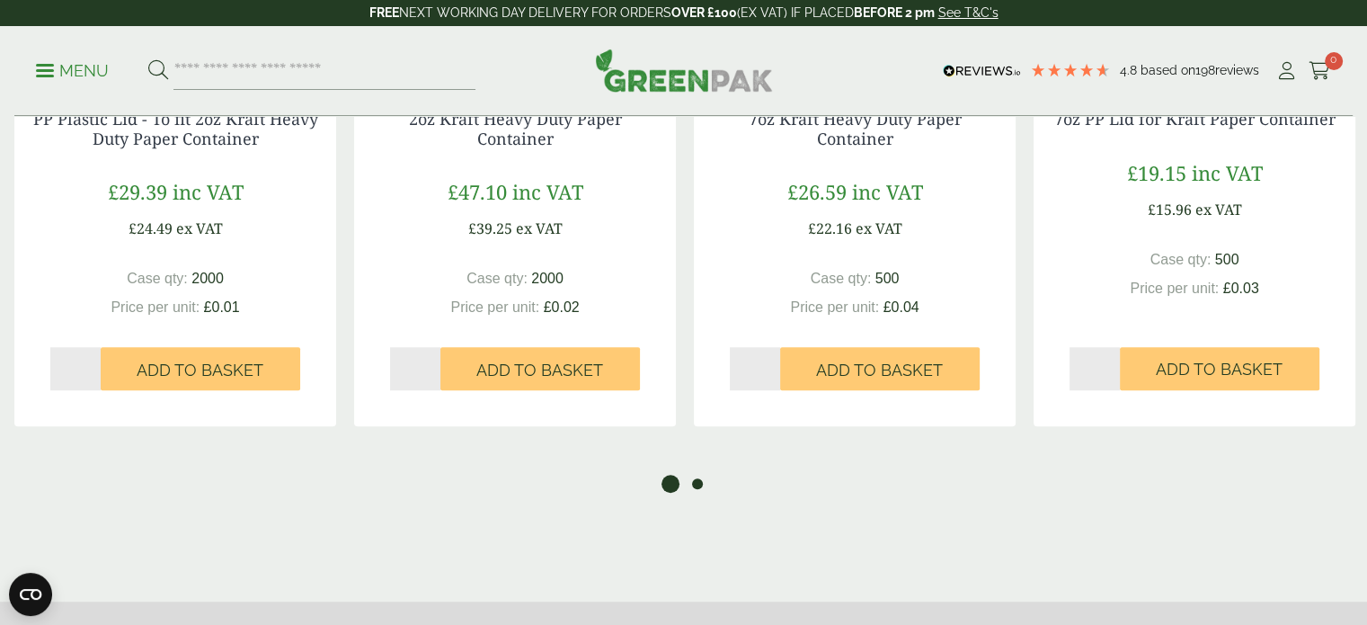
click at [698, 475] on button "2" at bounding box center [697, 484] width 18 height 18
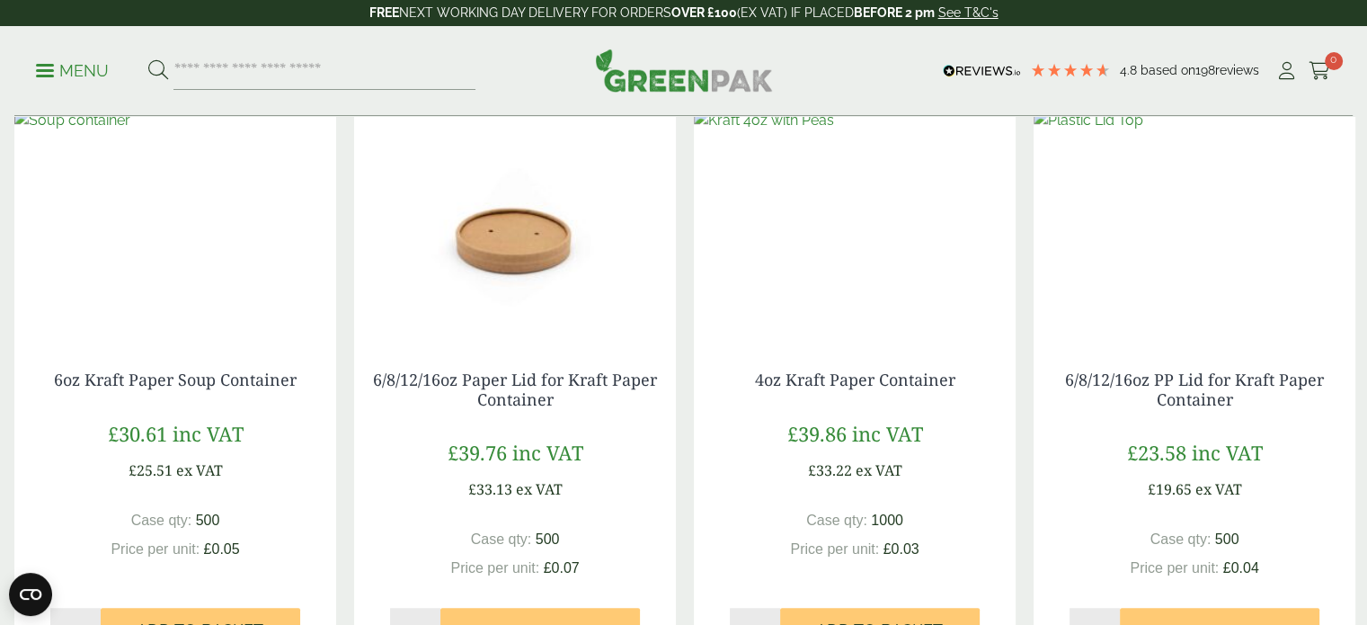
scroll to position [1168, 0]
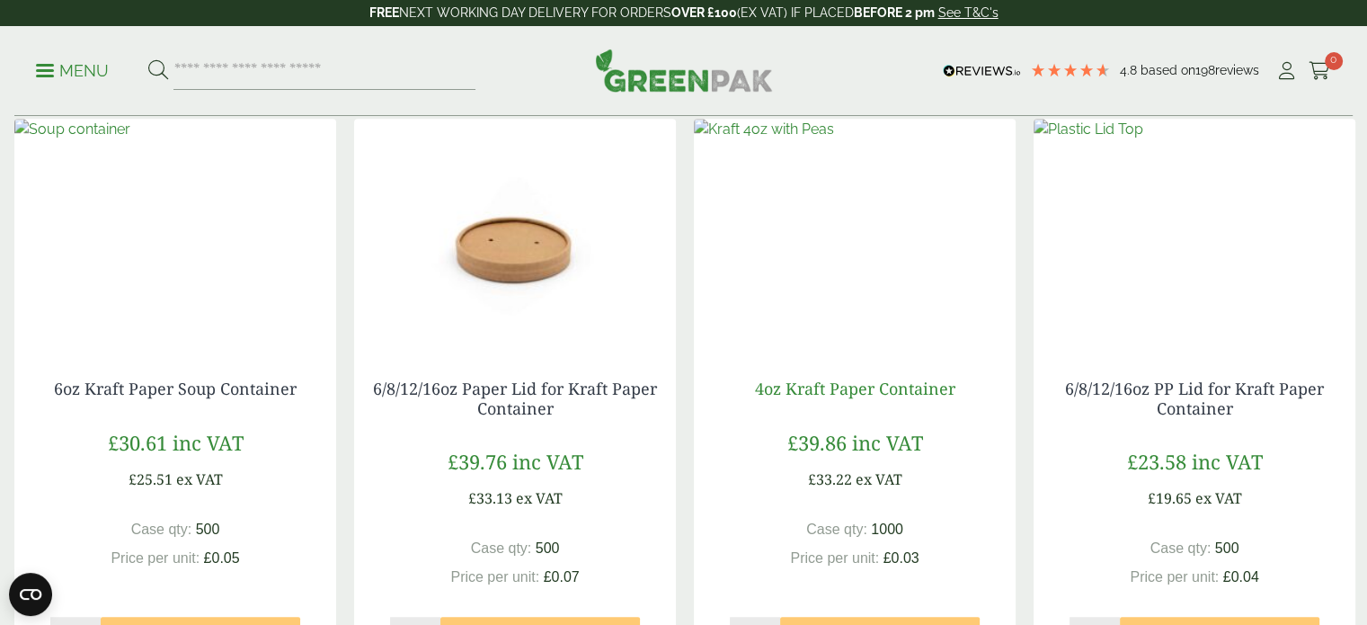
click at [857, 377] on link "4oz Kraft Paper Container" at bounding box center [855, 388] width 200 height 22
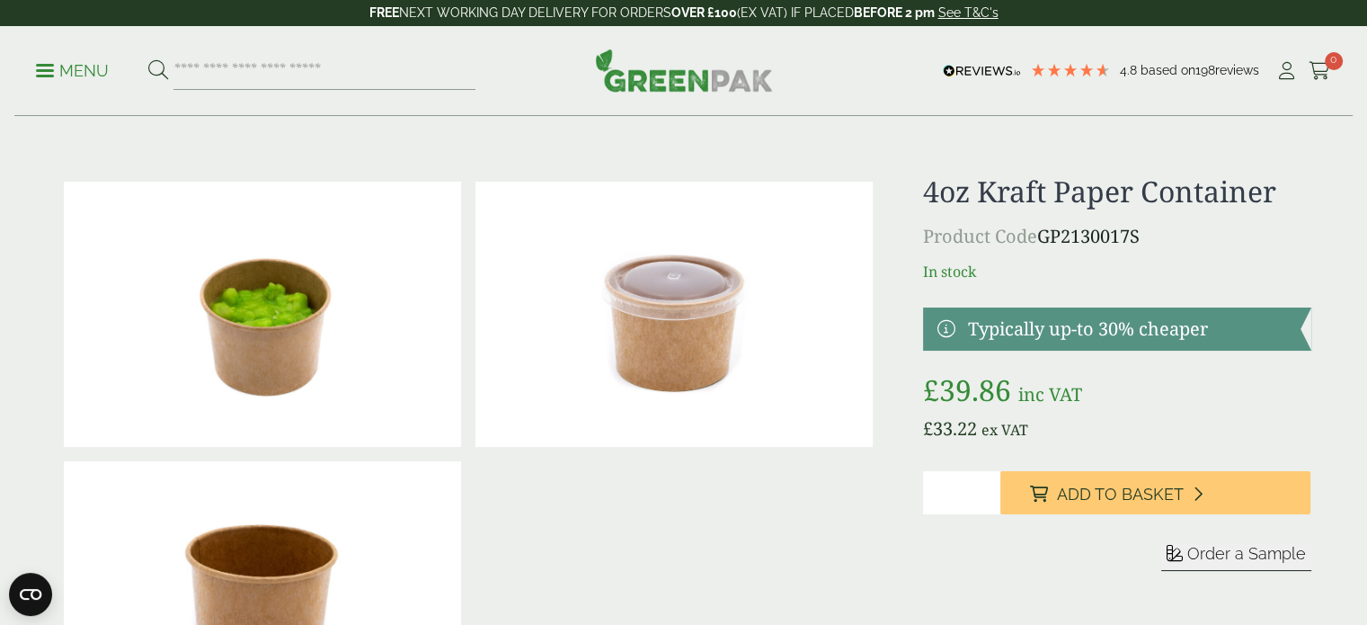
click at [1045, 335] on link at bounding box center [1116, 328] width 387 height 43
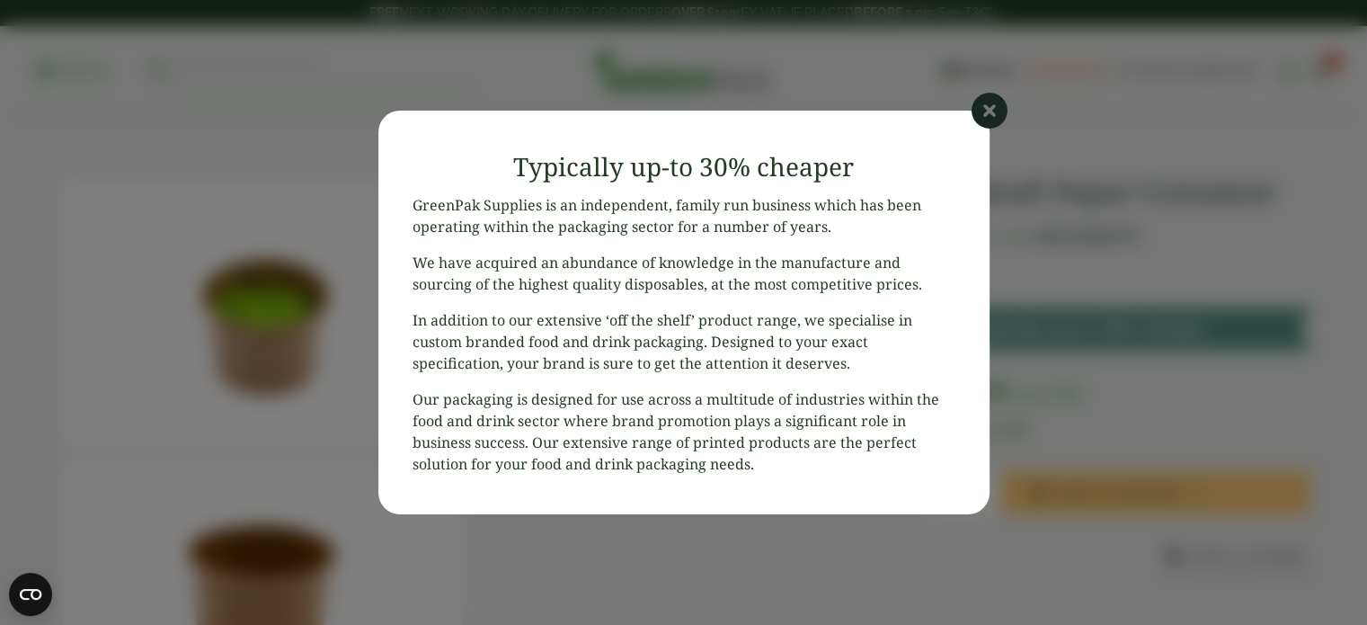
click at [999, 114] on icon at bounding box center [990, 111] width 36 height 36
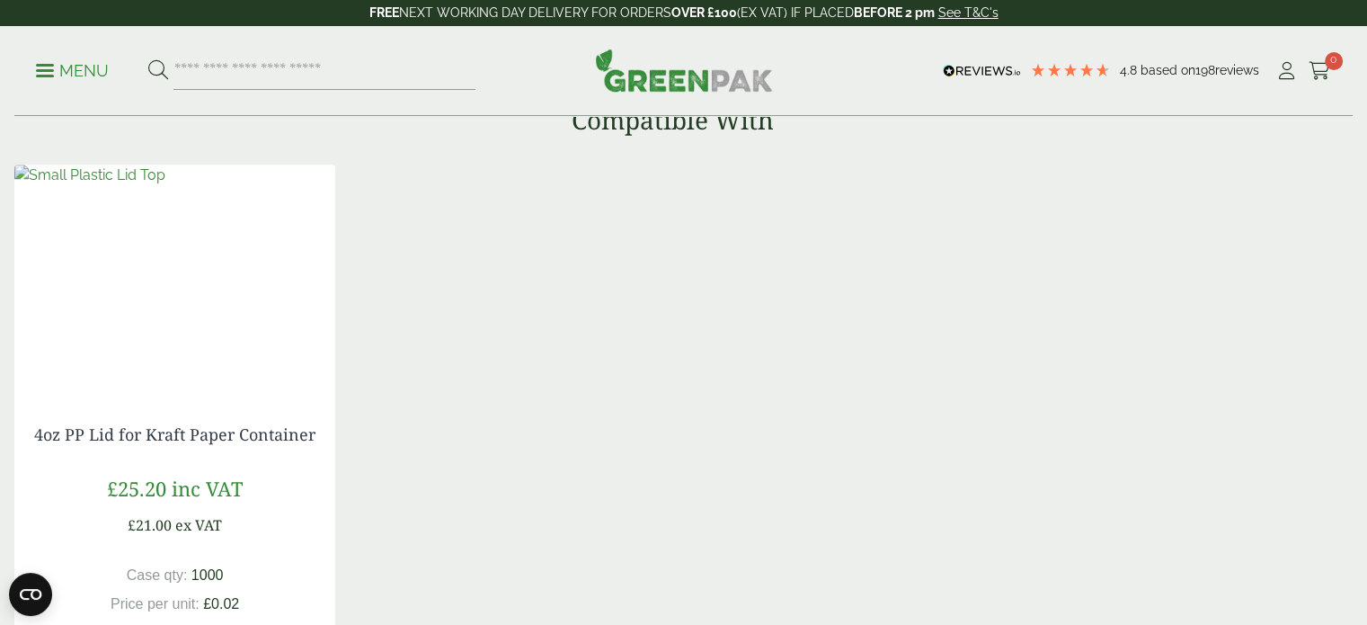
scroll to position [1348, 0]
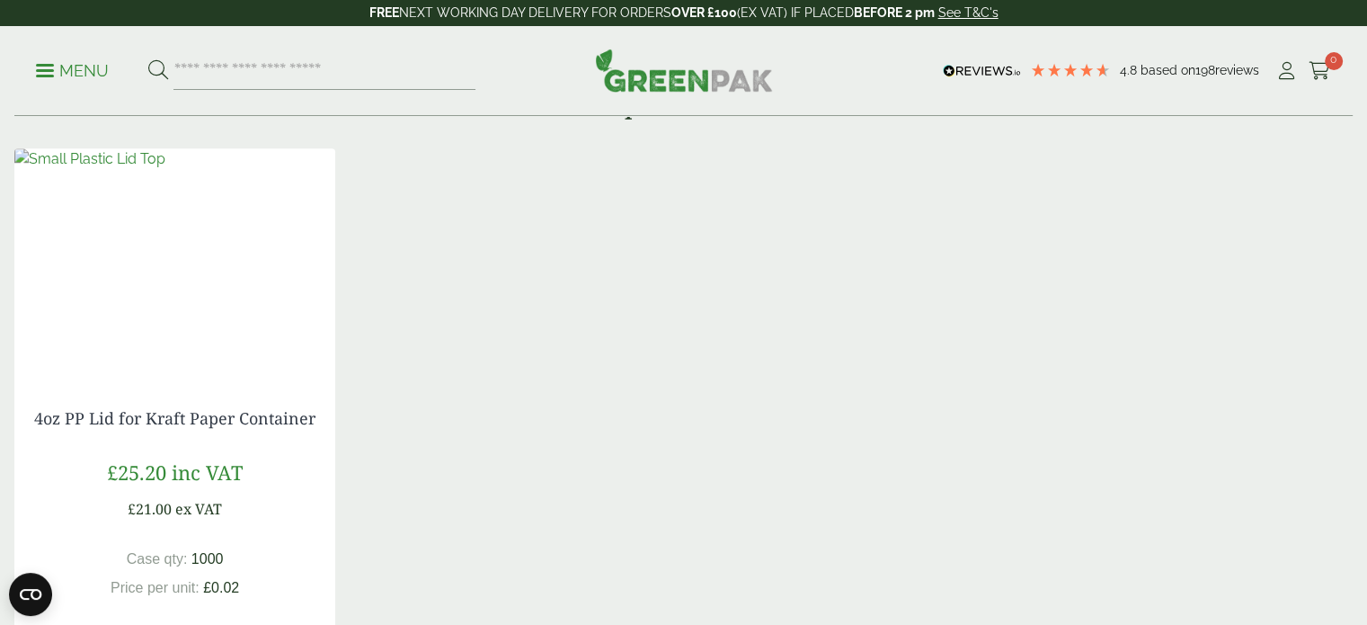
click at [568, 406] on div "4oz PP Lid for Kraft Paper Container £ 25.20 inc VAT £ 21.00 ex VAT Case qty: 1…" at bounding box center [683, 436] width 1338 height 577
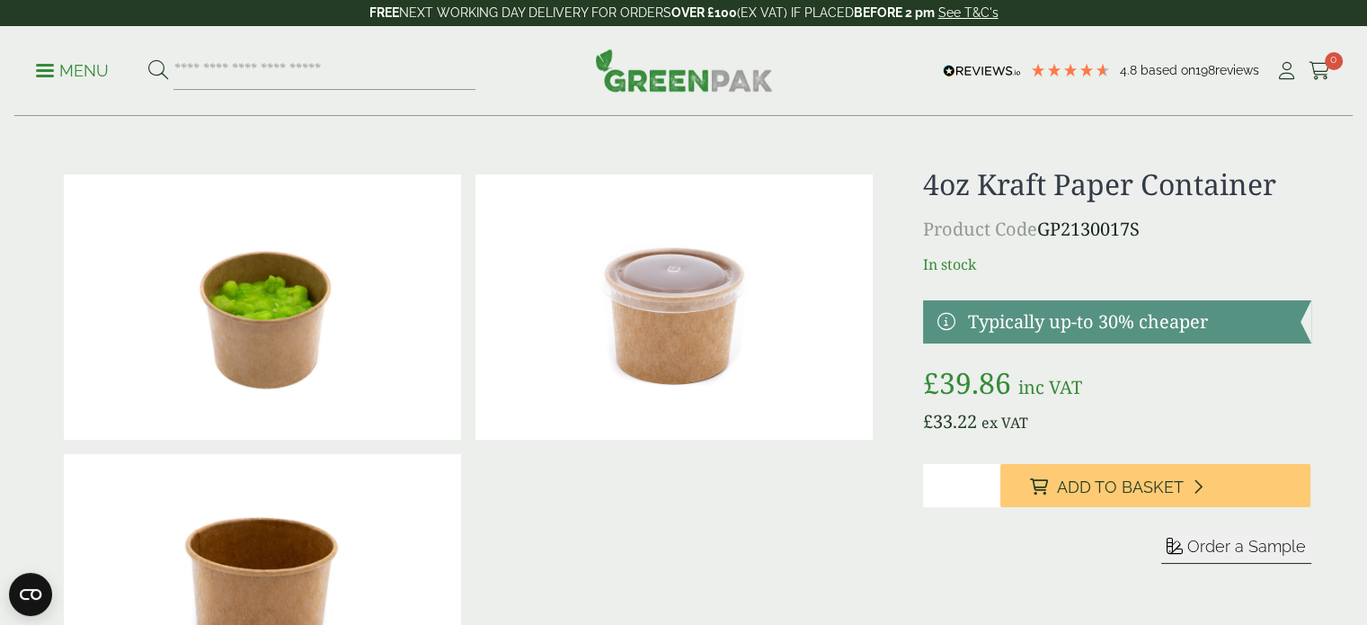
scroll to position [0, 0]
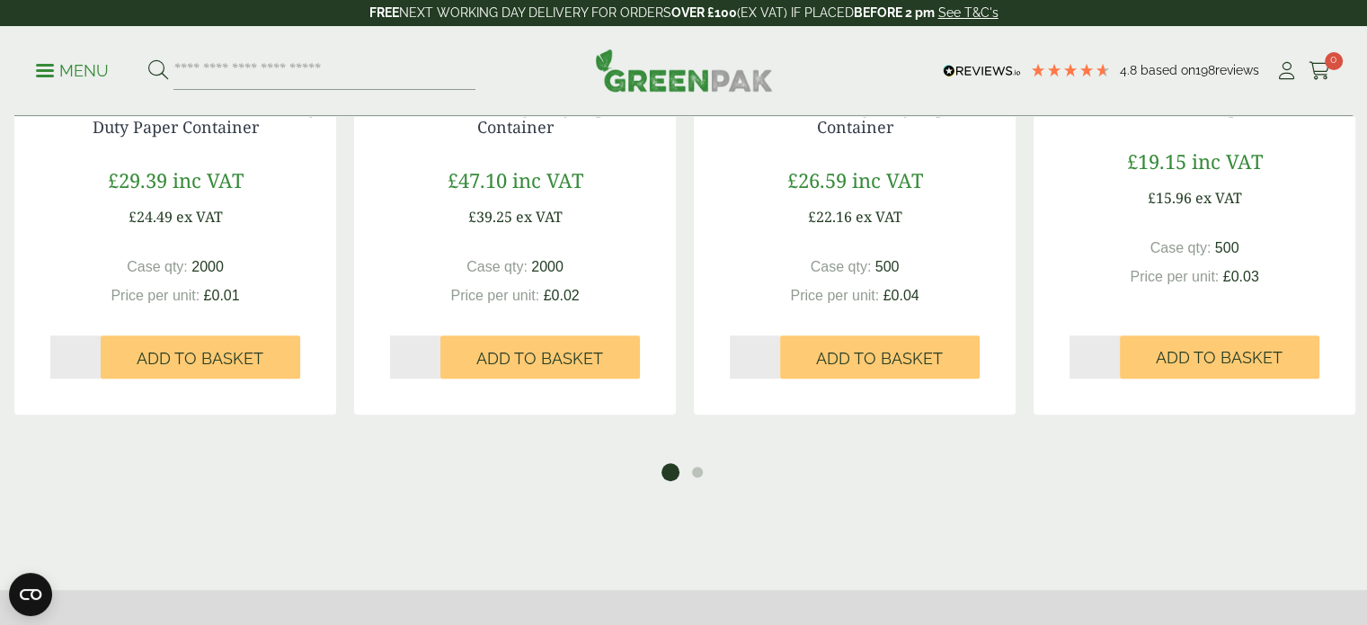
scroll to position [1438, 0]
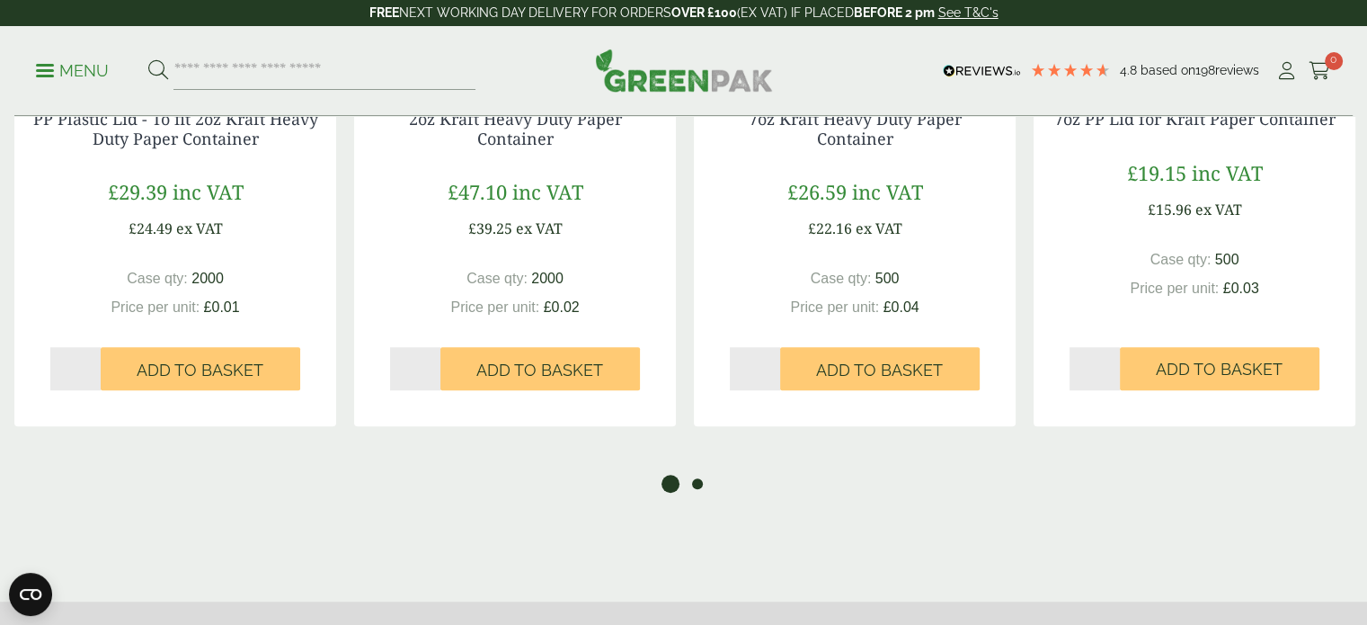
click at [692, 468] on ul "1 2" at bounding box center [683, 480] width 1356 height 24
click at [693, 475] on button "2" at bounding box center [697, 484] width 18 height 18
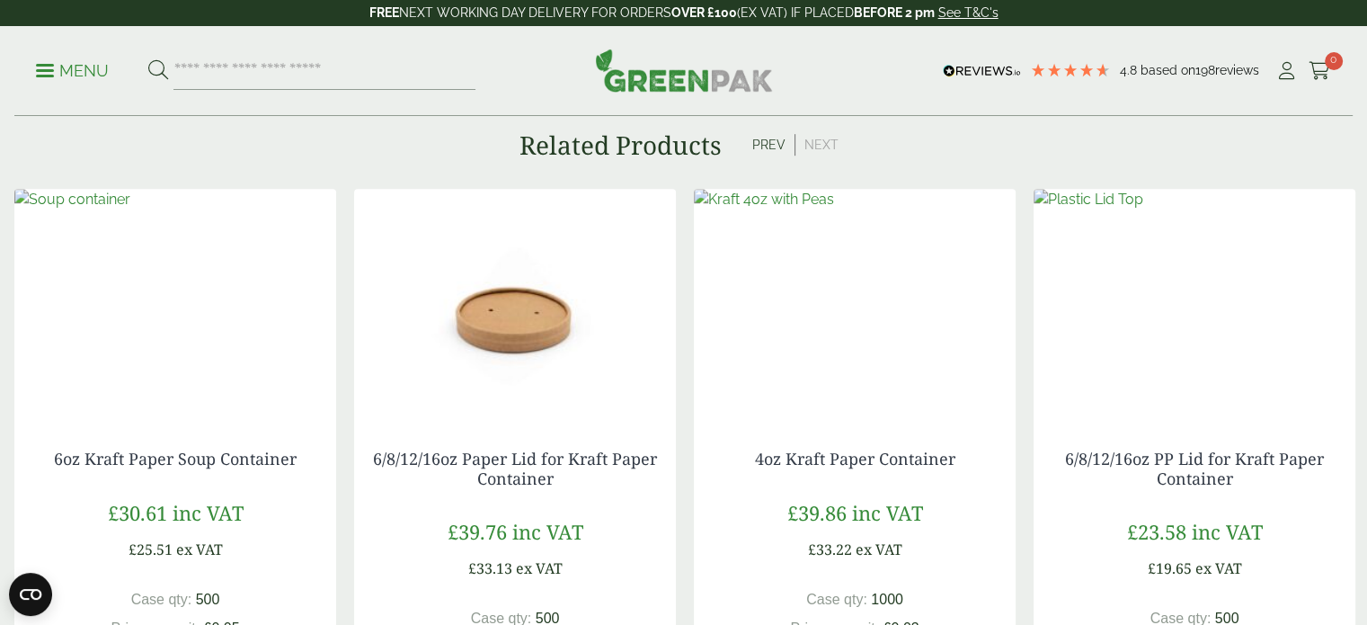
scroll to position [1078, 0]
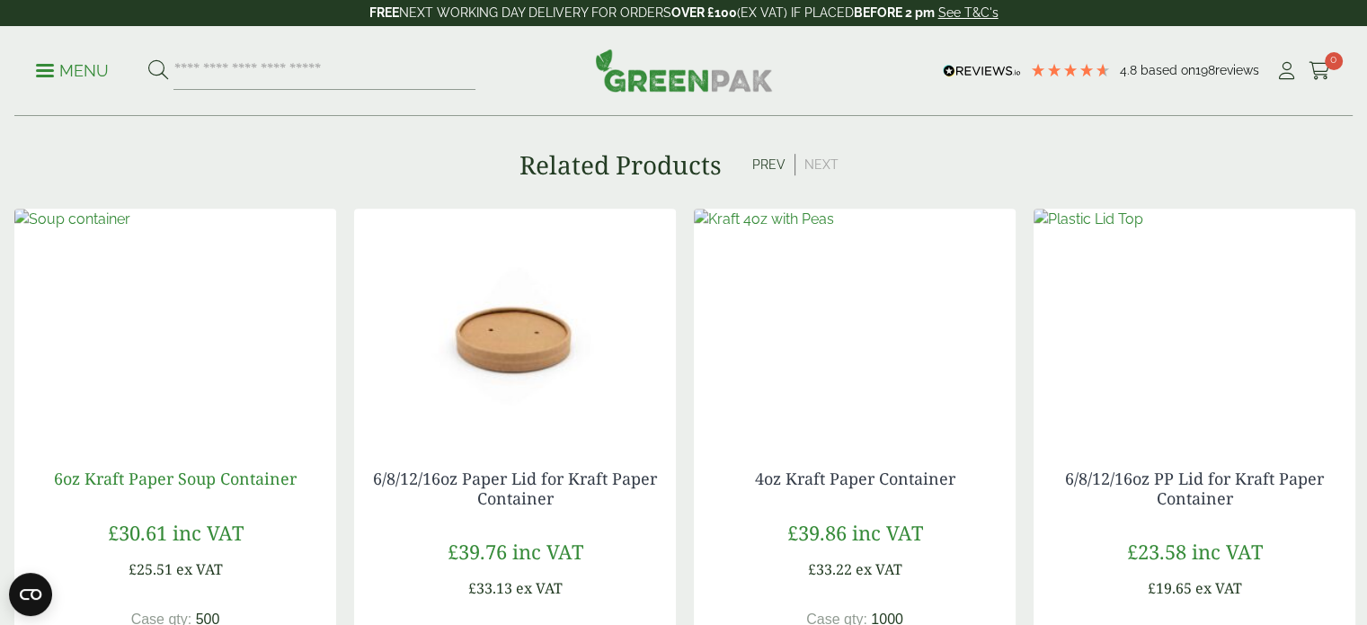
click at [238, 467] on link "6oz Kraft Paper Soup Container" at bounding box center [175, 478] width 243 height 22
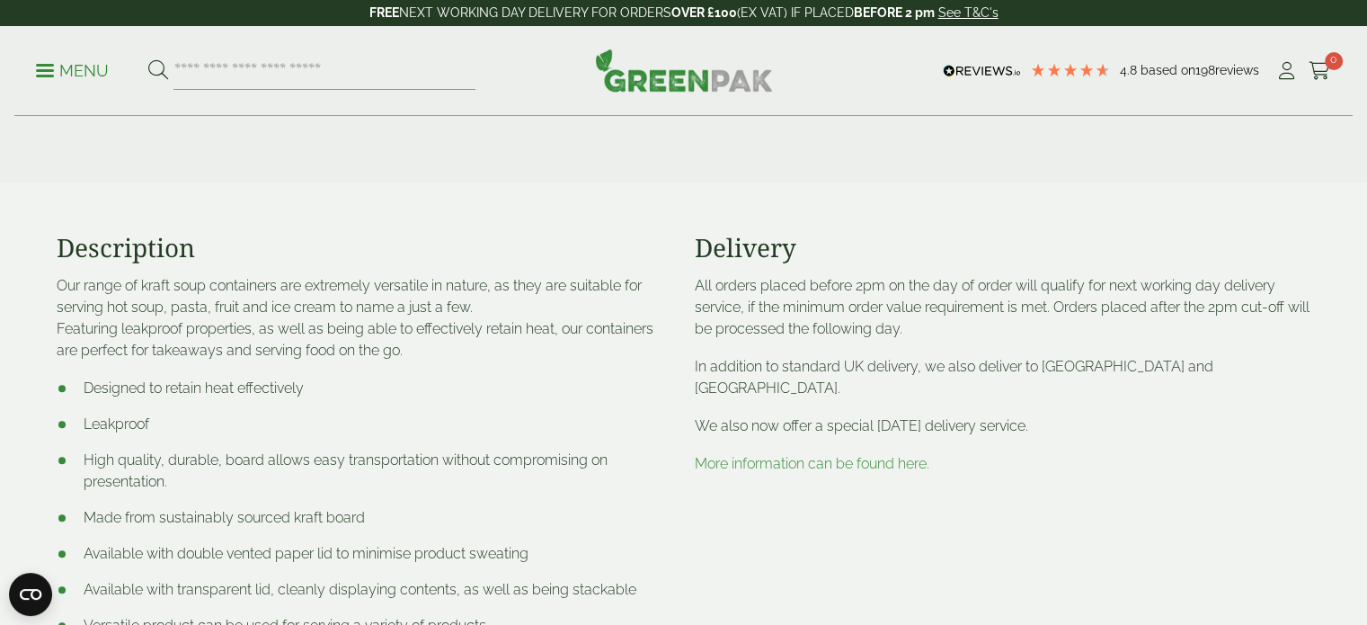
scroll to position [449, 0]
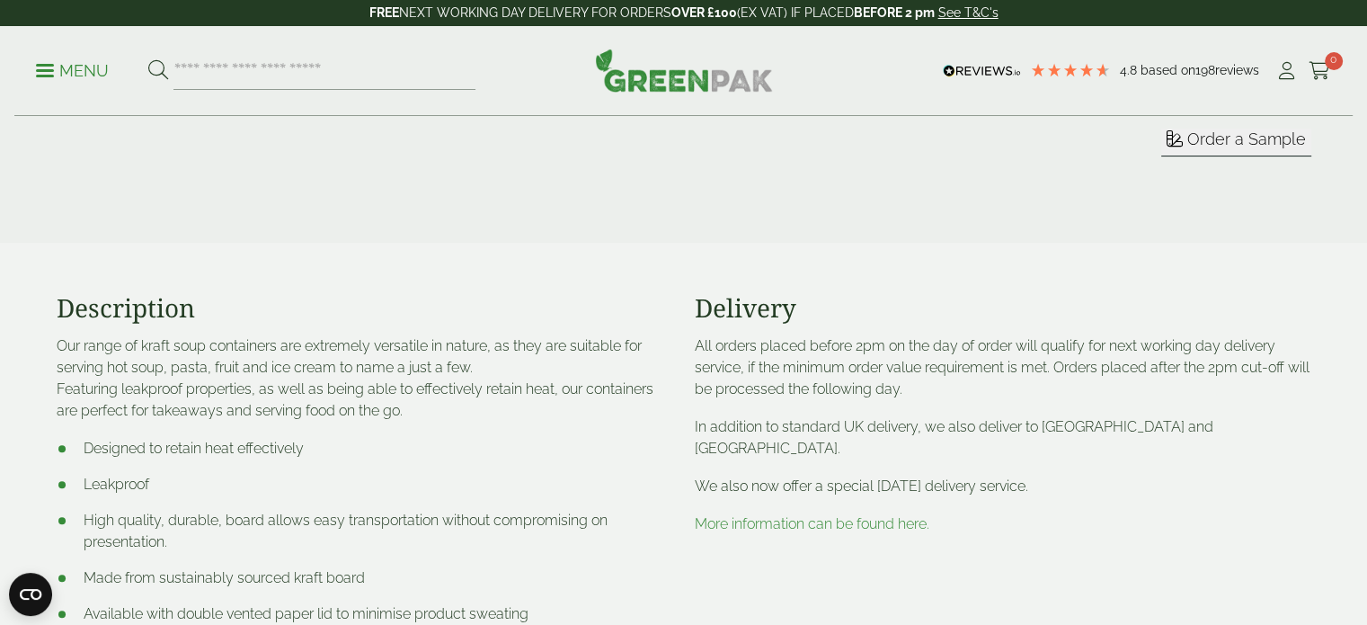
click at [862, 515] on link "More information can be found here." at bounding box center [812, 523] width 235 height 17
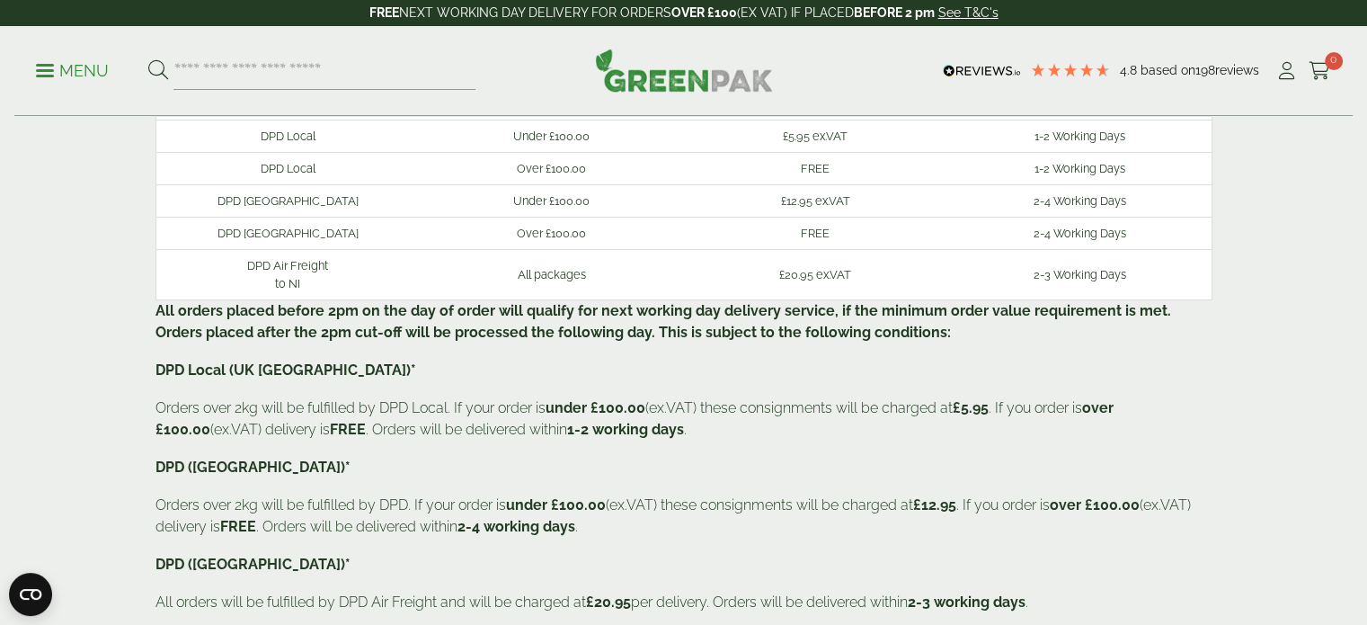
scroll to position [180, 0]
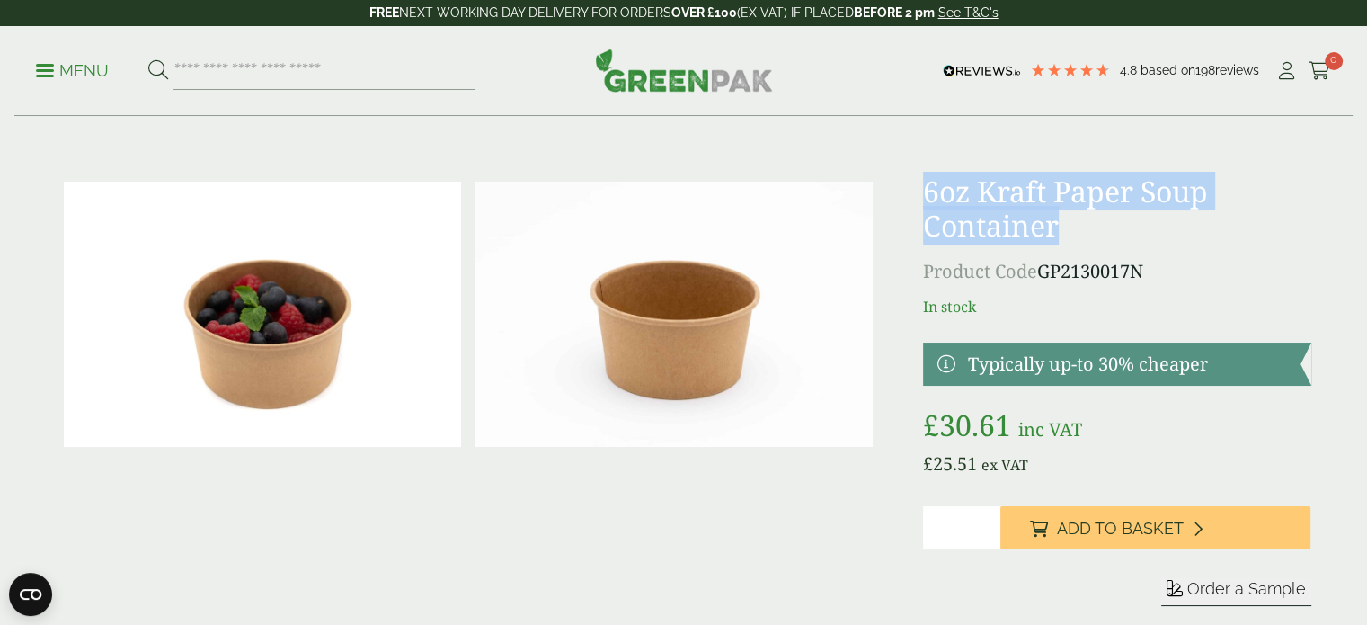
drag, startPoint x: 1061, startPoint y: 232, endPoint x: 924, endPoint y: 199, distance: 141.5
click at [925, 200] on h1 "6oz Kraft Paper Soup Container" at bounding box center [1116, 208] width 387 height 69
copy h1 "6oz Kraft Paper Soup Container"
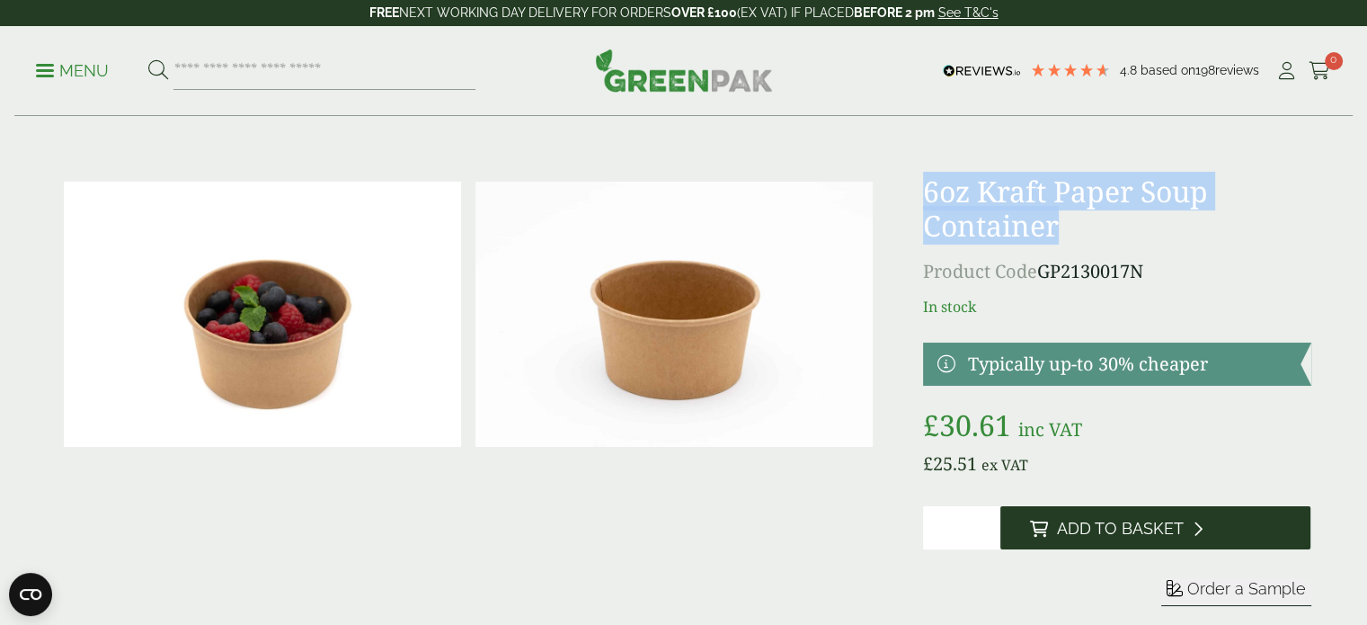
click at [1088, 537] on span "Add to Basket" at bounding box center [1119, 529] width 127 height 20
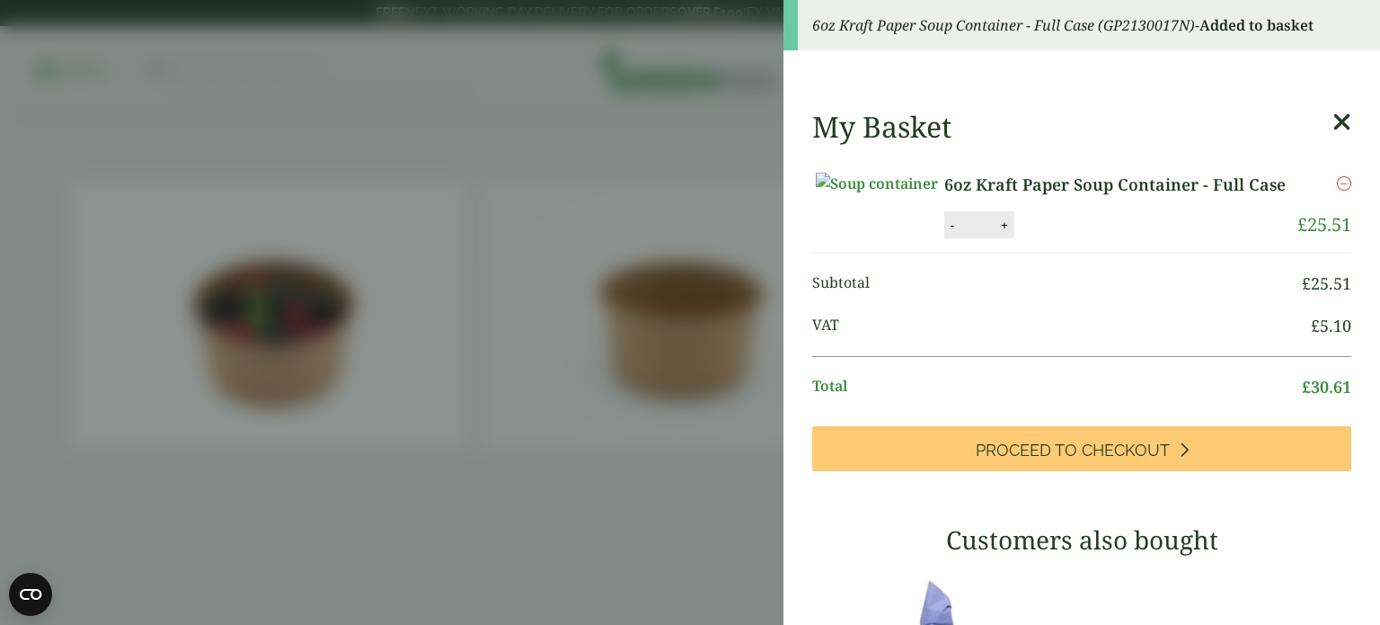
click at [632, 500] on aside "6oz Kraft Paper Soup Container - Full Case (GP2130017N) - Added to basket My Ba…" at bounding box center [690, 312] width 1380 height 625
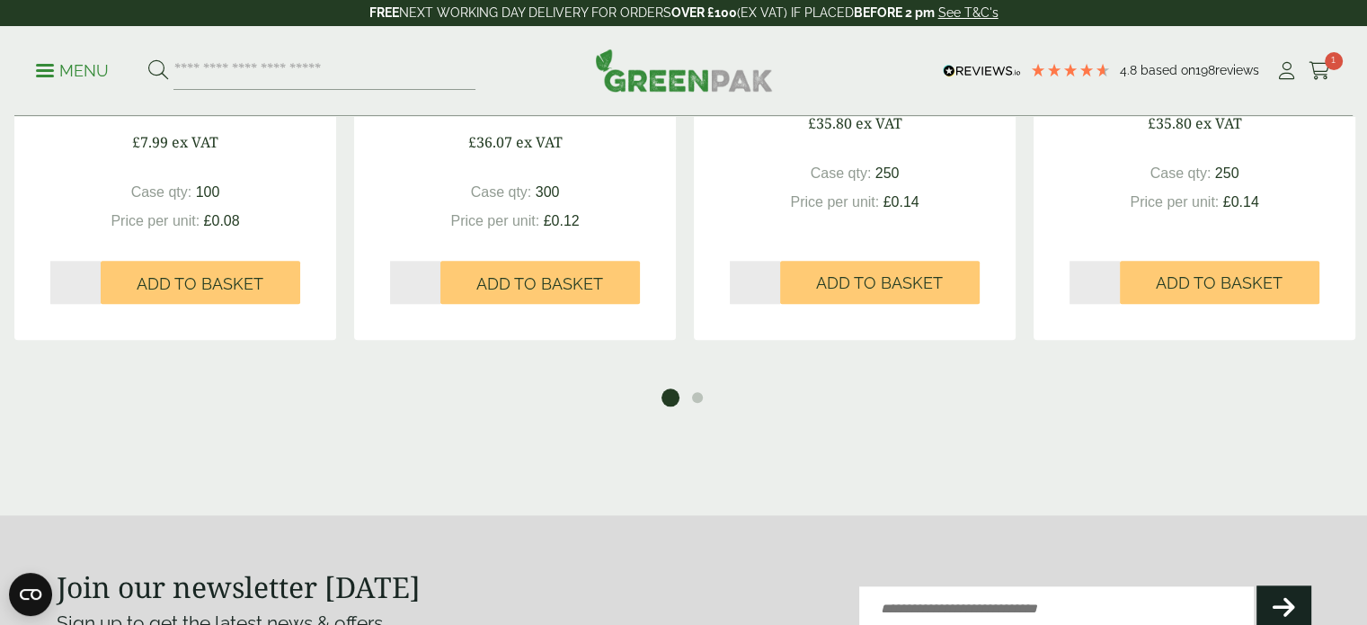
scroll to position [1708, 0]
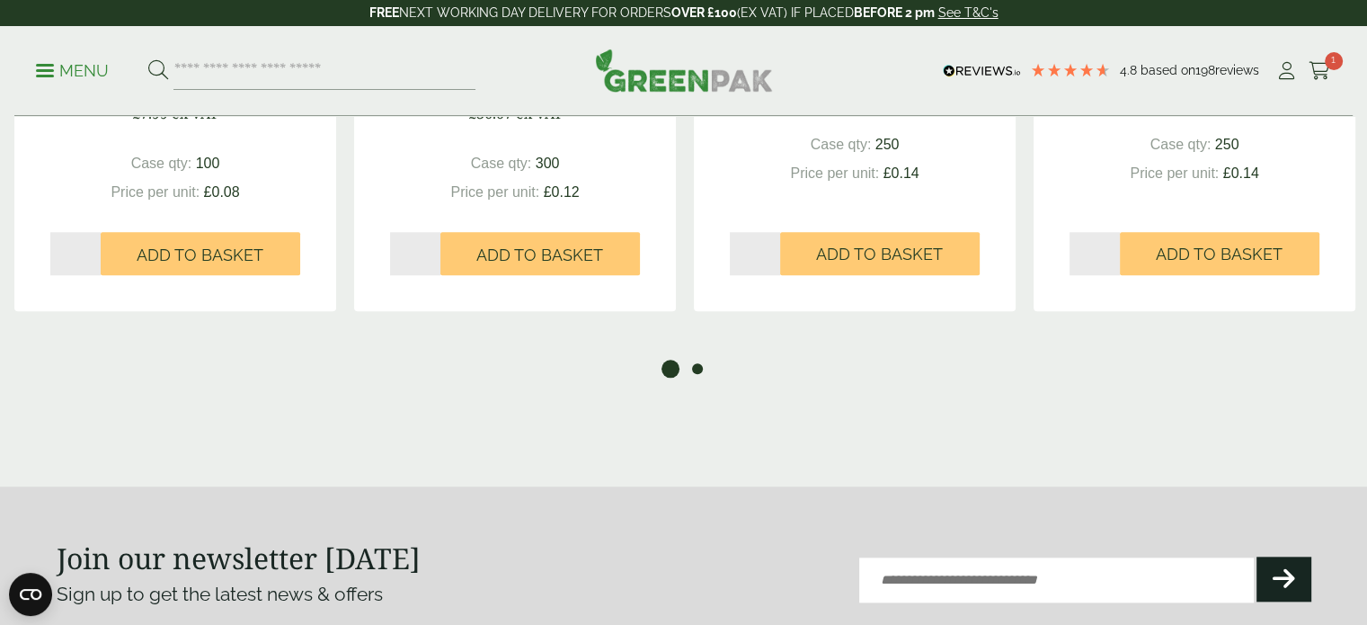
click at [690, 367] on button "2" at bounding box center [697, 368] width 18 height 18
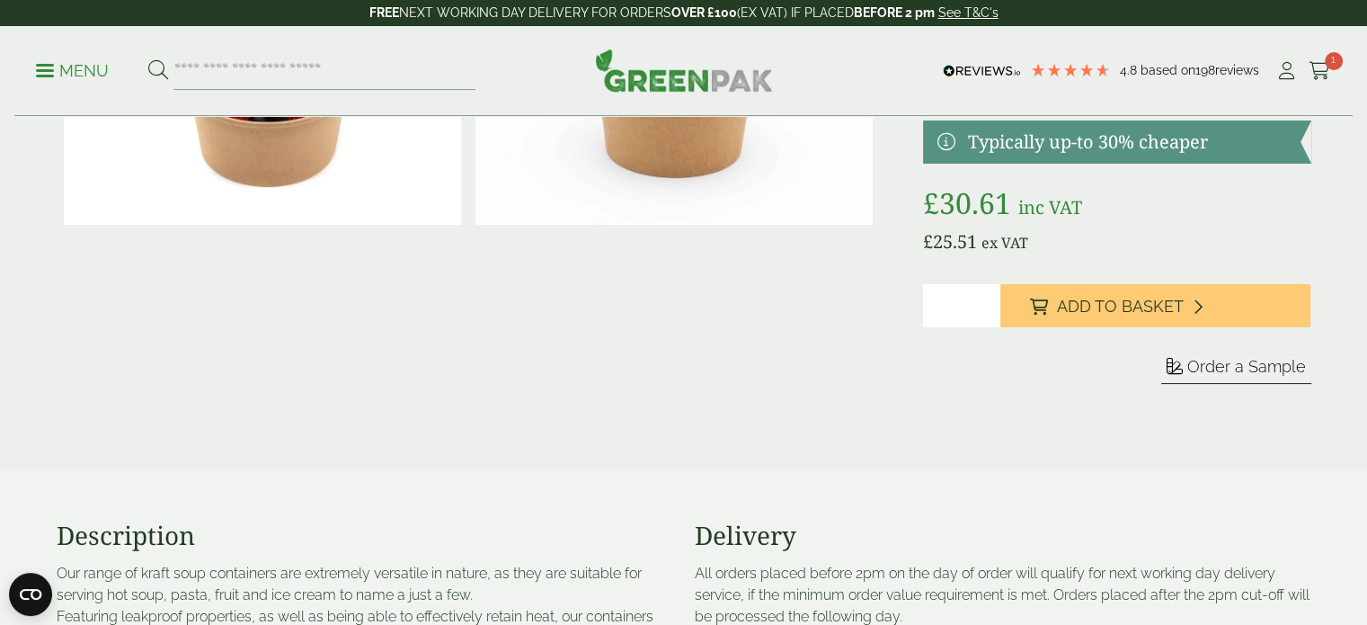
scroll to position [629, 0]
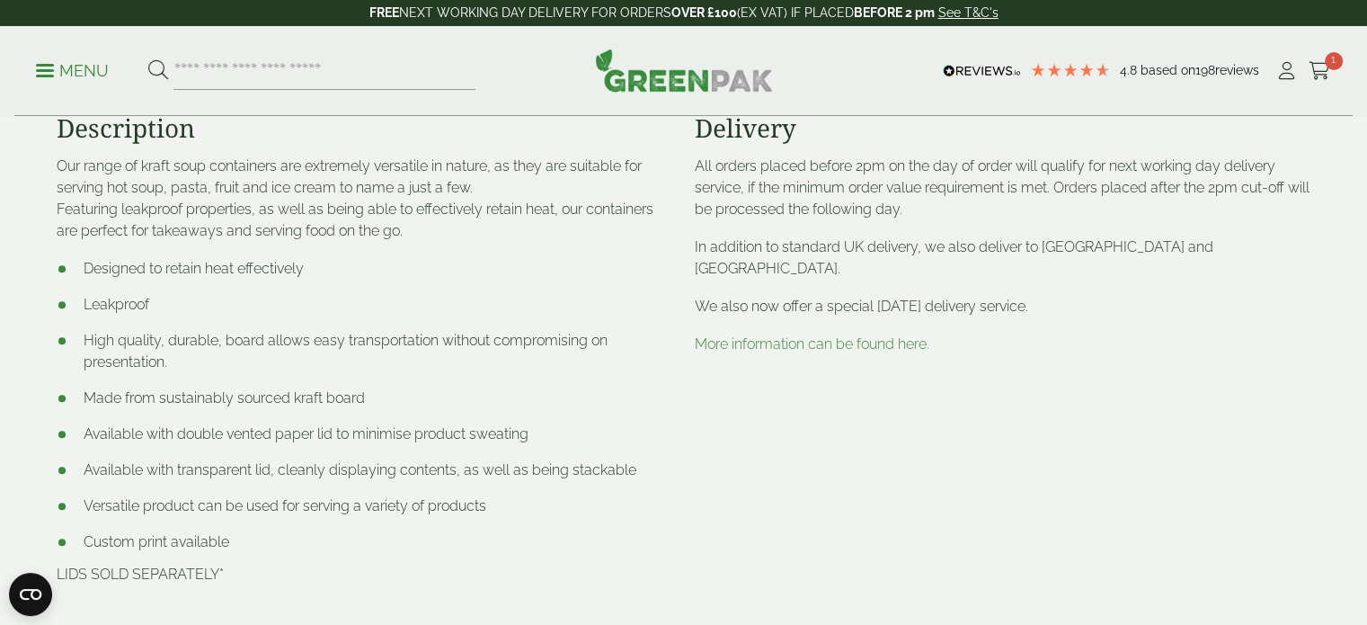
click at [158, 544] on li "Custom print available" at bounding box center [365, 542] width 617 height 22
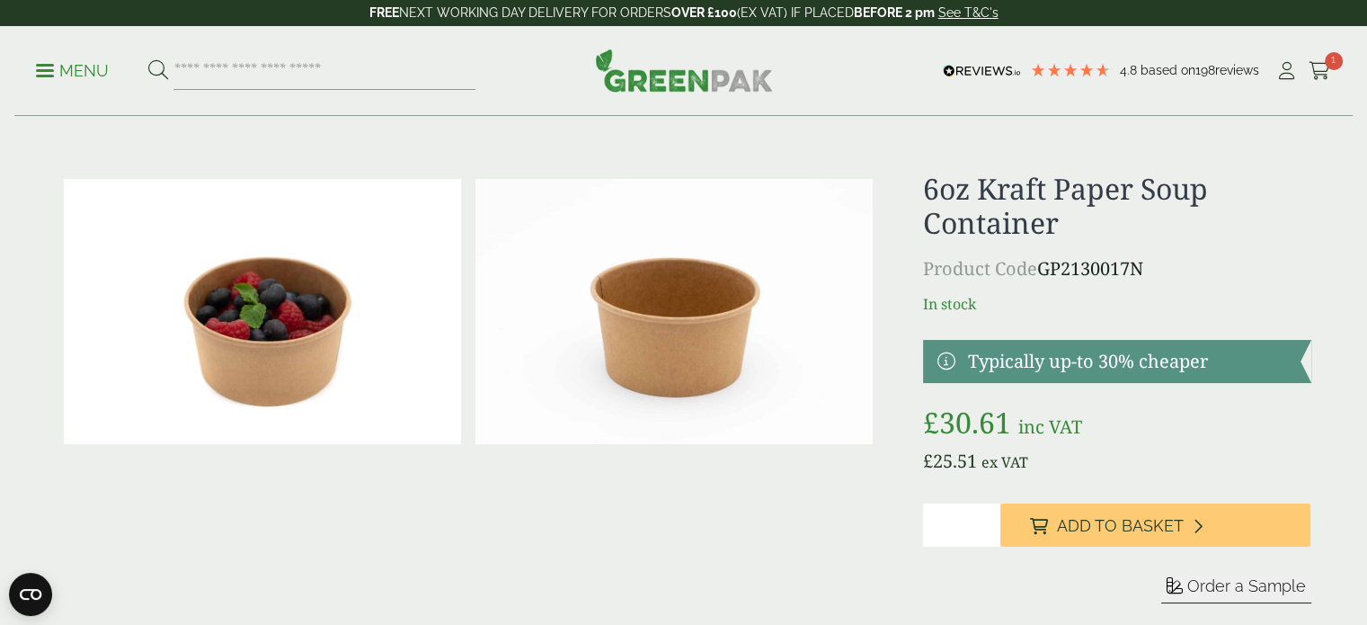
scroll to position [0, 0]
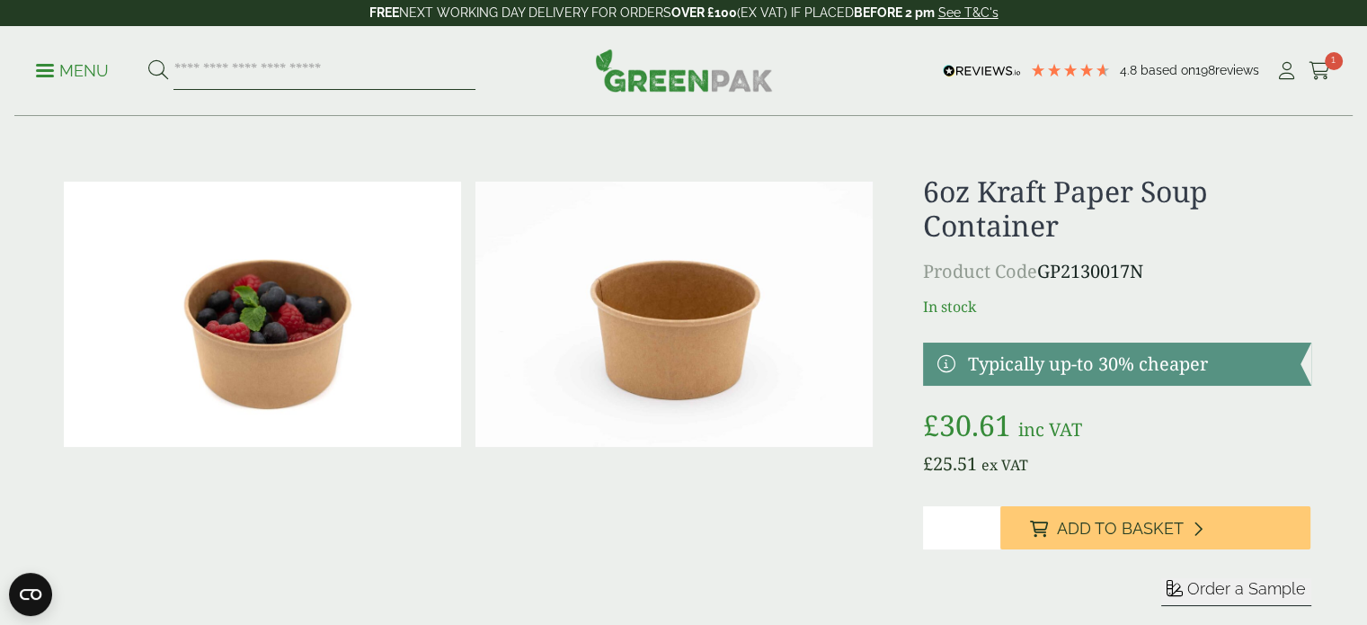
click at [190, 68] on input "search" at bounding box center [324, 71] width 302 height 38
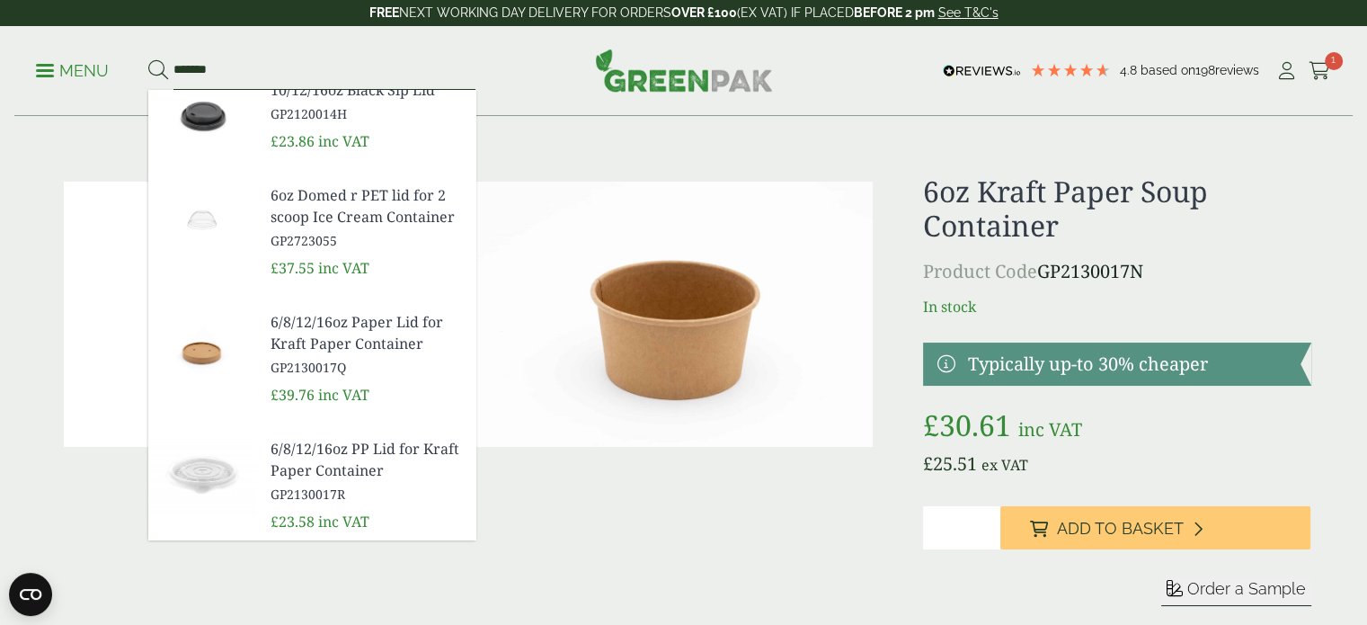
type input "*******"
click at [301, 334] on span "6/8/12/16oz Paper Lid for Kraft Paper Container" at bounding box center [366, 332] width 191 height 43
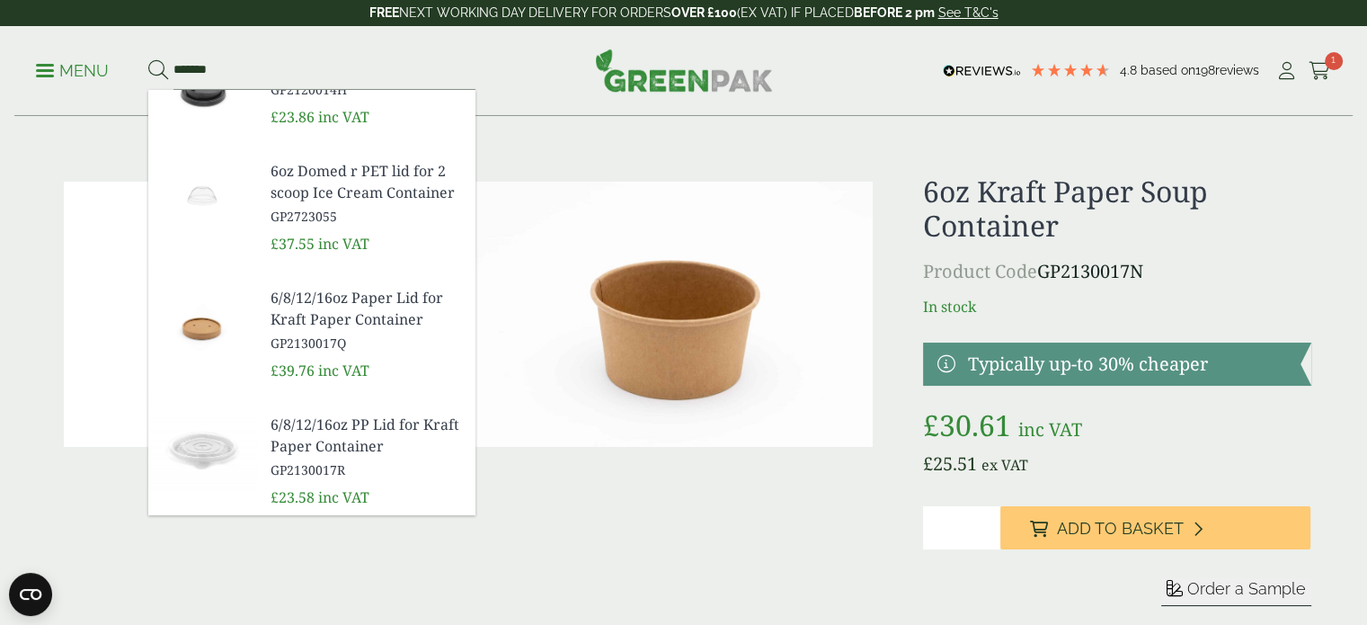
scroll to position [228, 0]
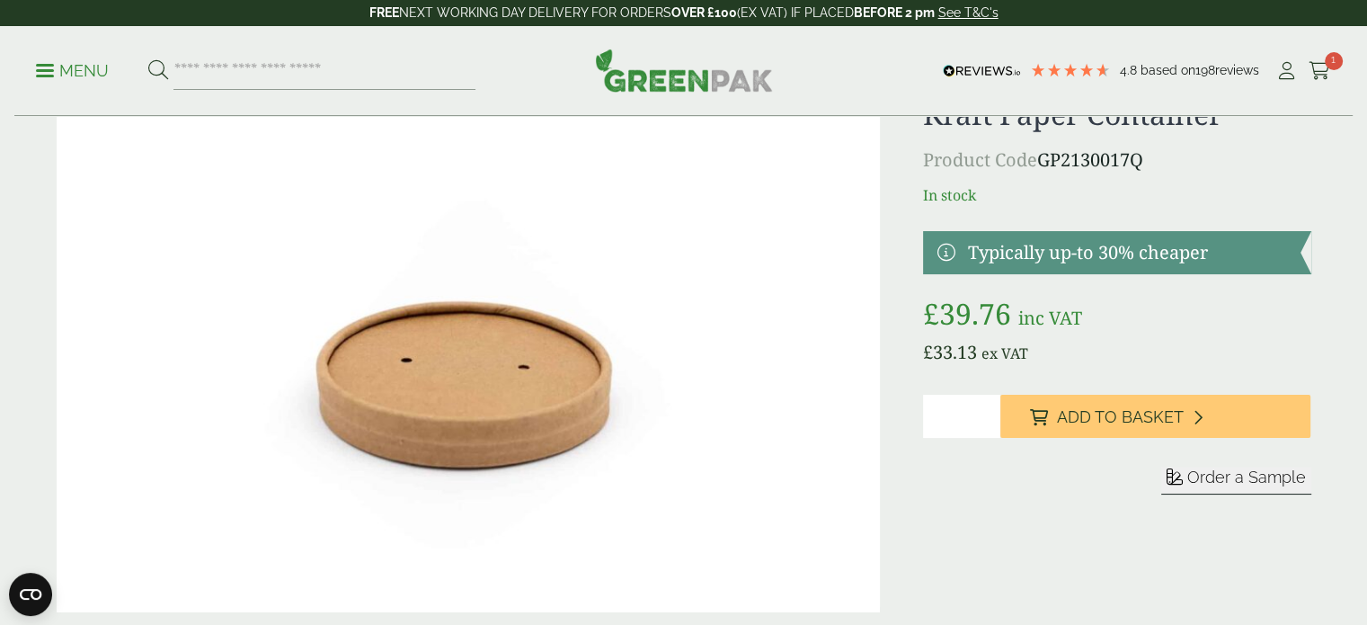
scroll to position [180, 0]
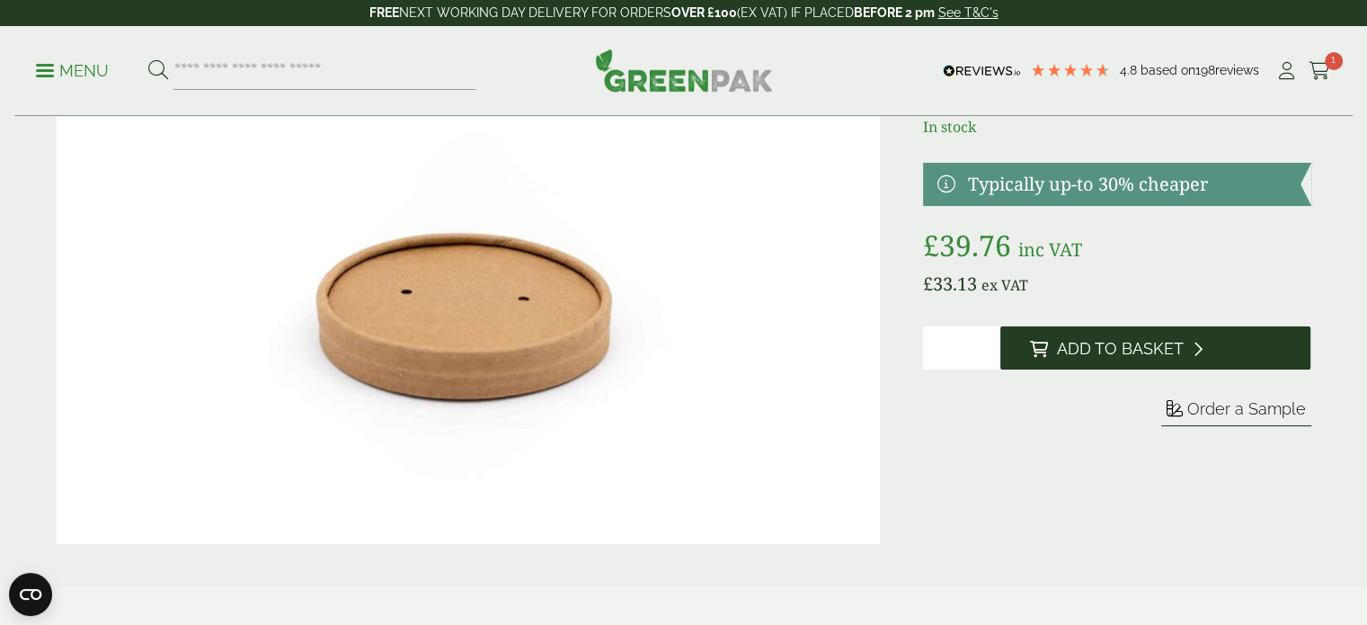
click at [1111, 348] on span "Add to Basket" at bounding box center [1119, 349] width 127 height 20
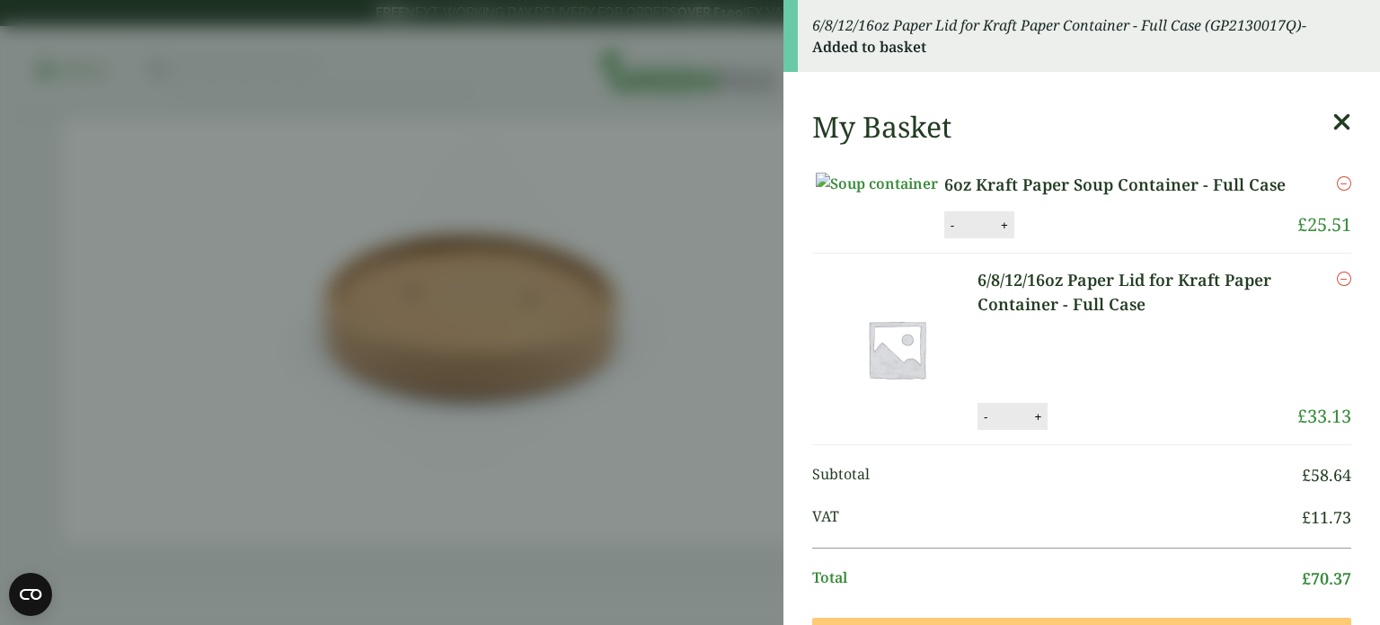
click at [614, 344] on aside "6/8/12/16oz Paper Lid for Kraft Paper Container - Full Case (GP2130017Q) - Adde…" at bounding box center [690, 312] width 1380 height 625
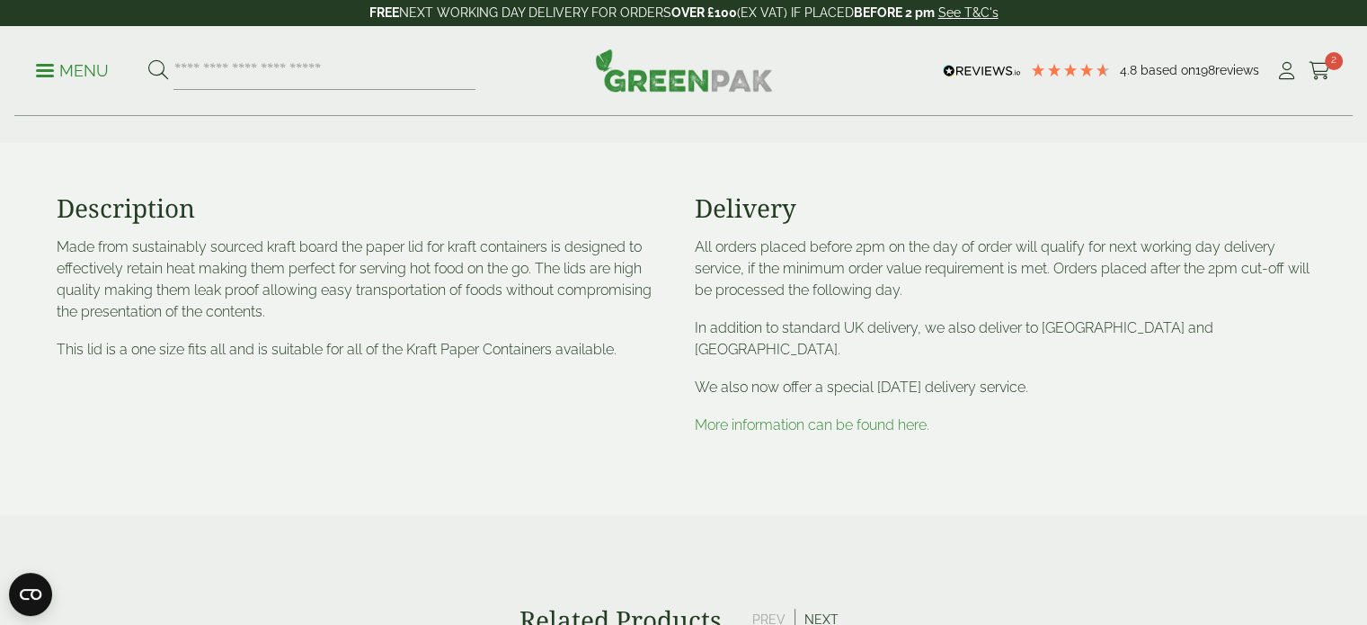
scroll to position [629, 0]
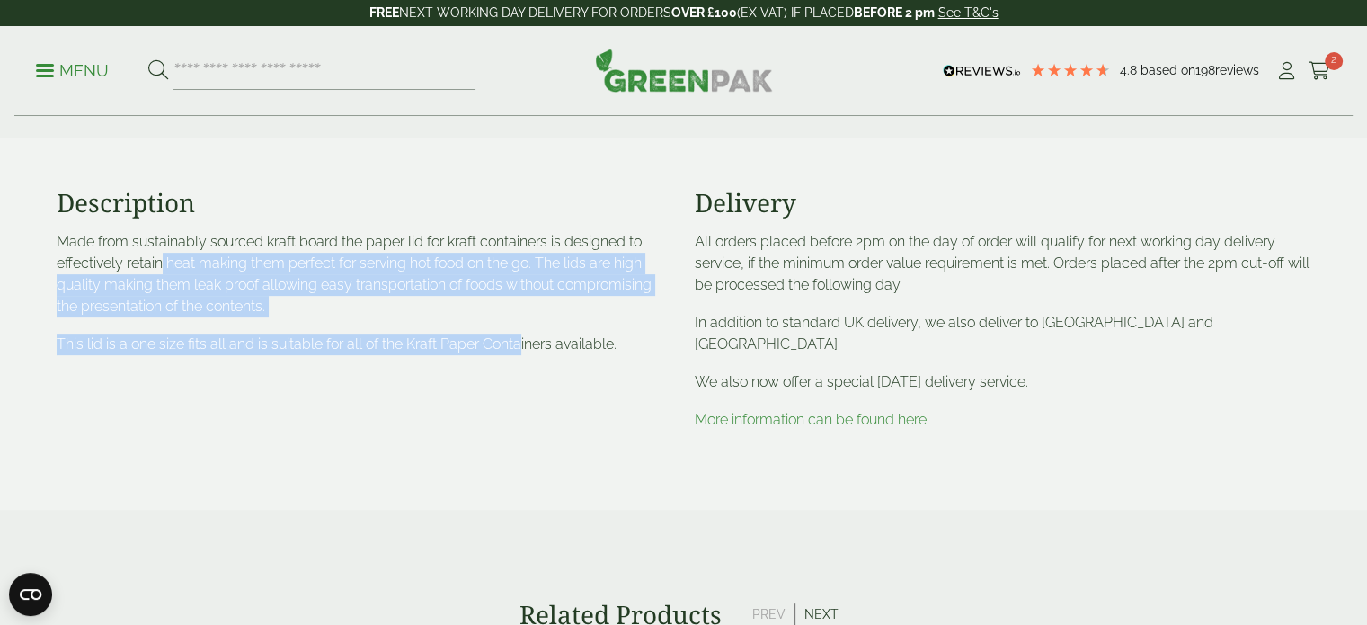
drag, startPoint x: 179, startPoint y: 294, endPoint x: 524, endPoint y: 368, distance: 353.1
click at [524, 368] on div "Description Made from sustainably sourced kraft board the paper lid for kraft c…" at bounding box center [365, 323] width 638 height 271
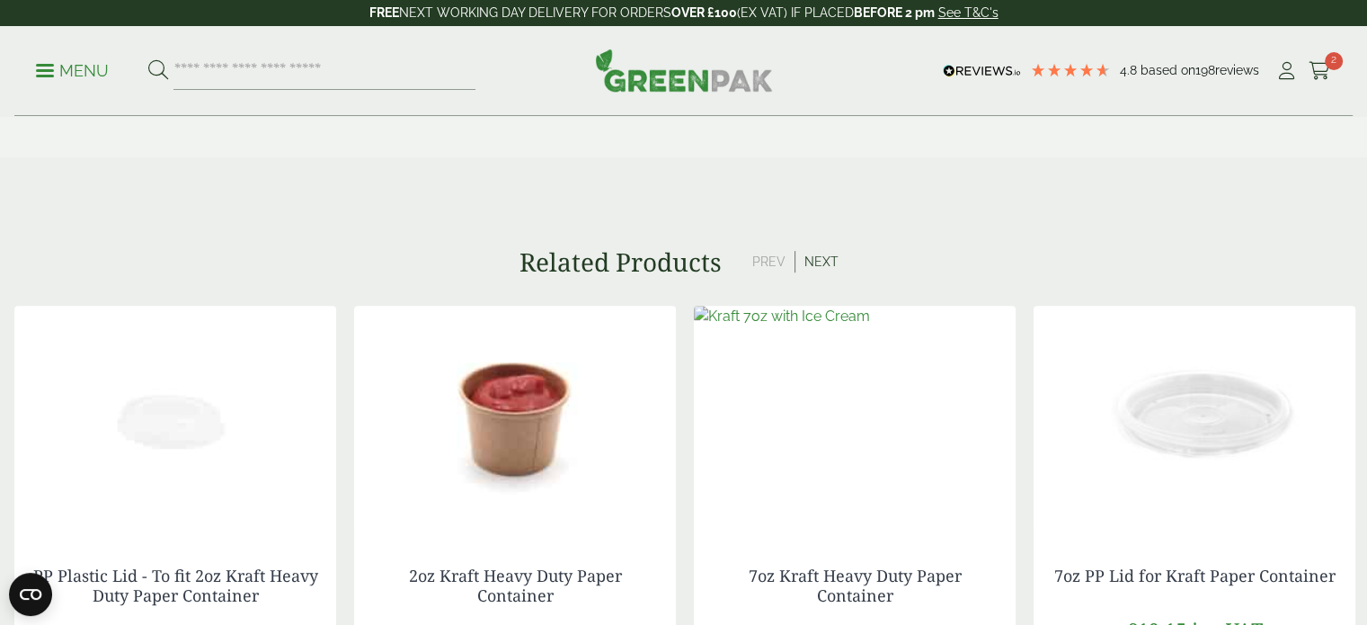
scroll to position [899, 0]
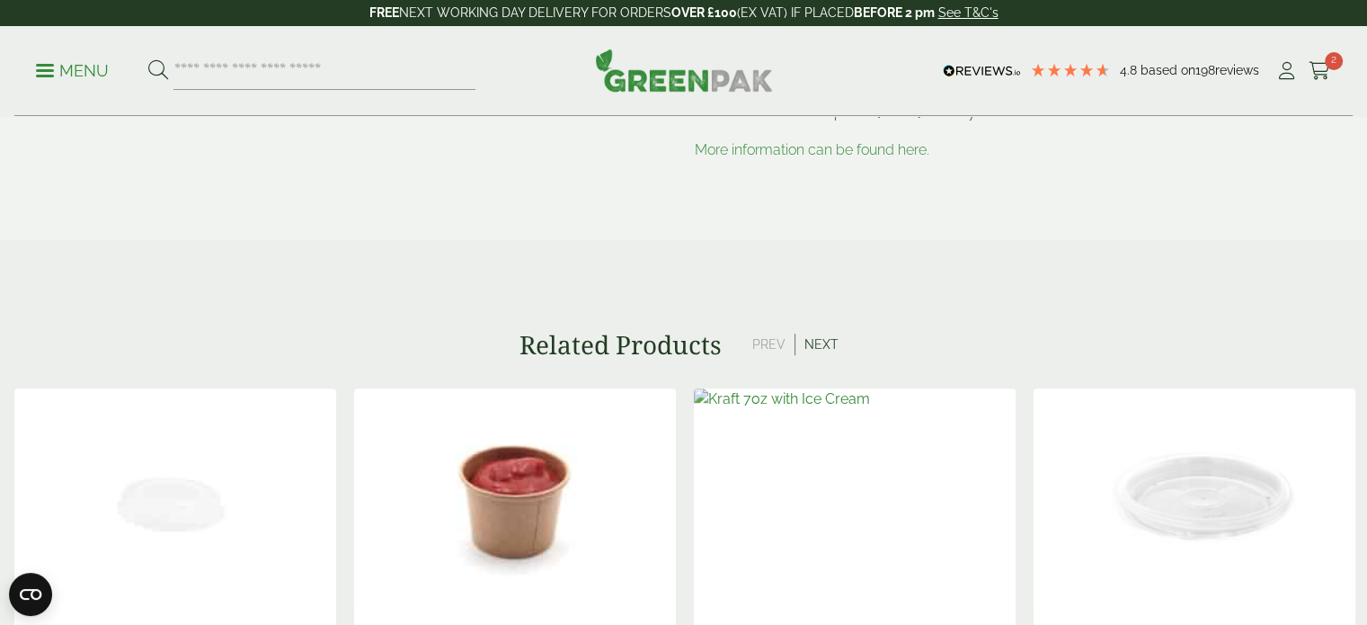
click at [764, 333] on button "Prev" at bounding box center [769, 344] width 52 height 22
click at [816, 333] on button "Next" at bounding box center [821, 344] width 52 height 22
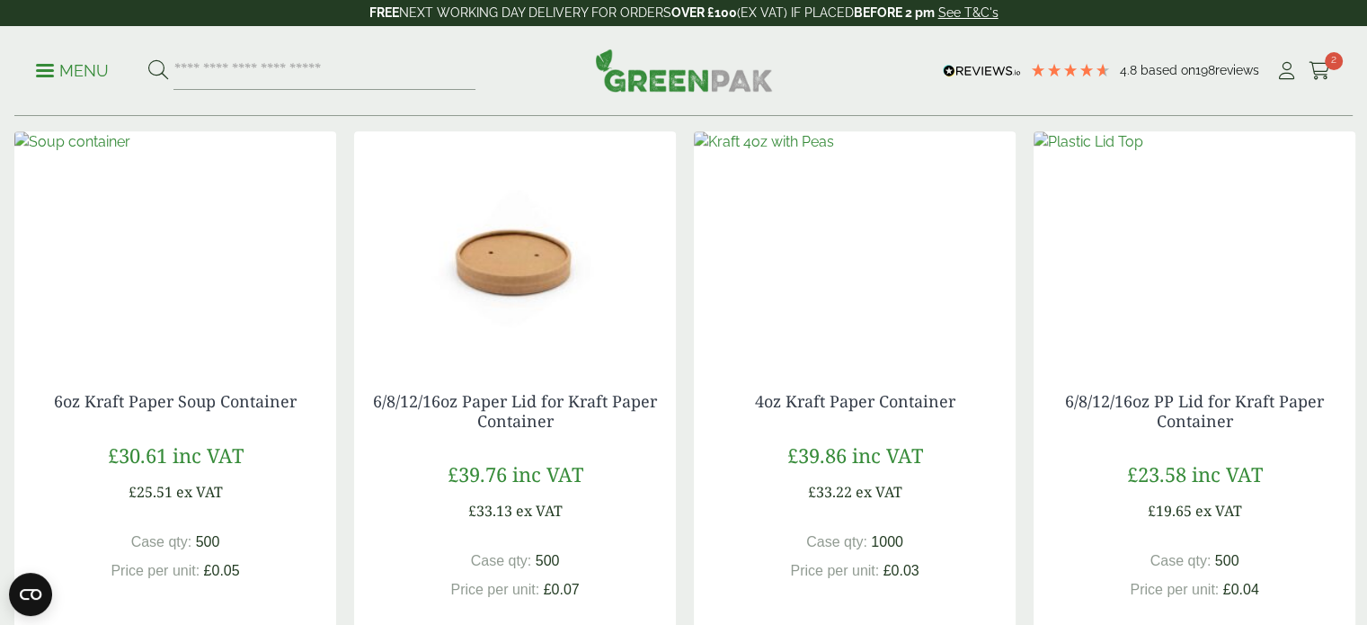
scroll to position [1168, 0]
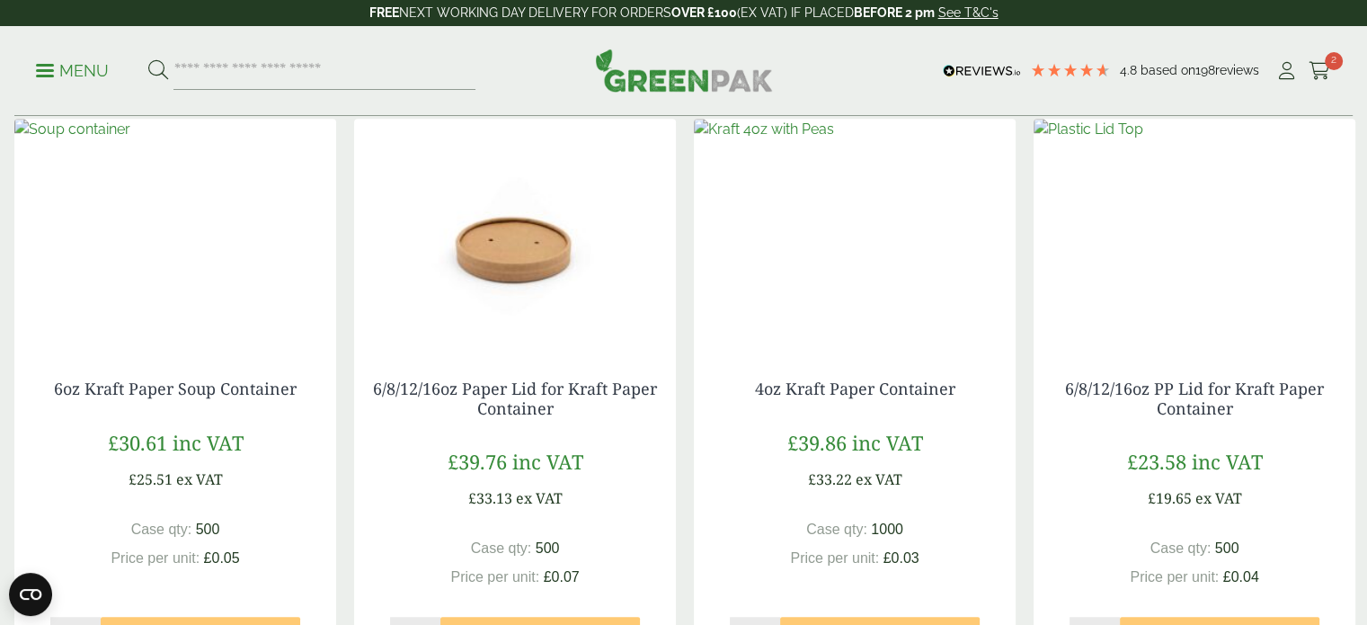
click at [259, 349] on div "6oz Kraft Paper Soup Container £ 30.61 inc VAT £ 25.51 ex VAT Case qty: 500 Pri…" at bounding box center [175, 519] width 322 height 352
click at [256, 377] on link "6oz Kraft Paper Soup Container" at bounding box center [175, 388] width 243 height 22
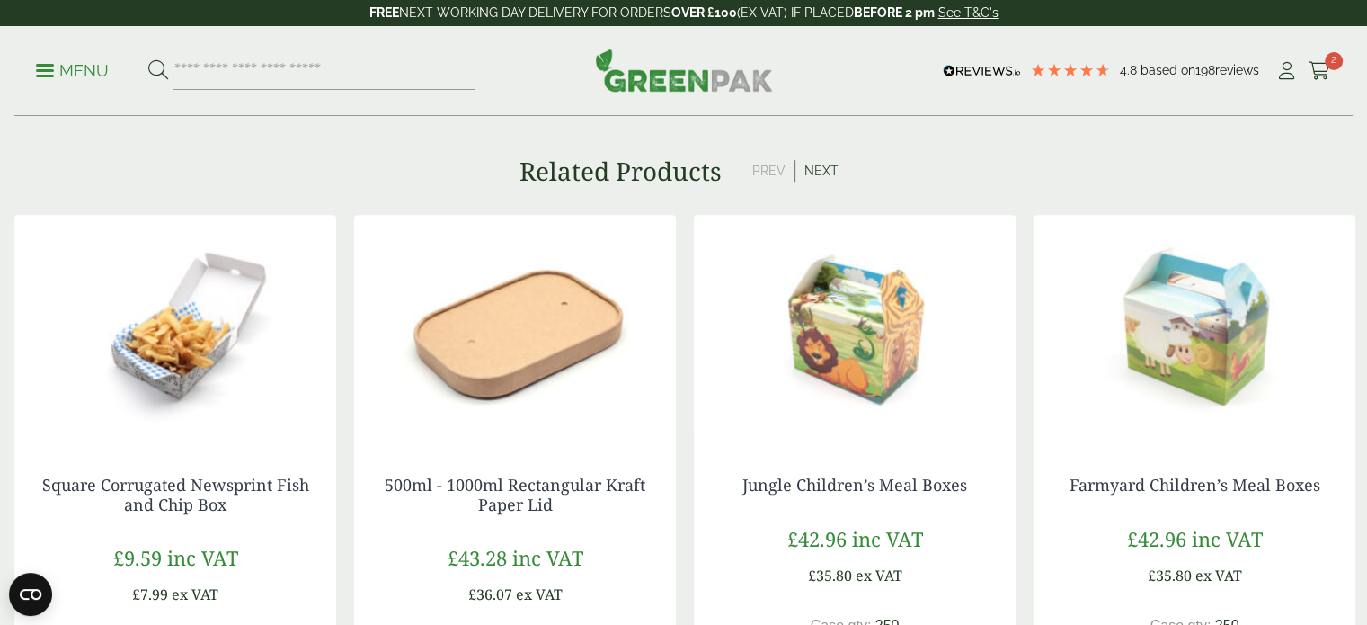
scroll to position [1168, 0]
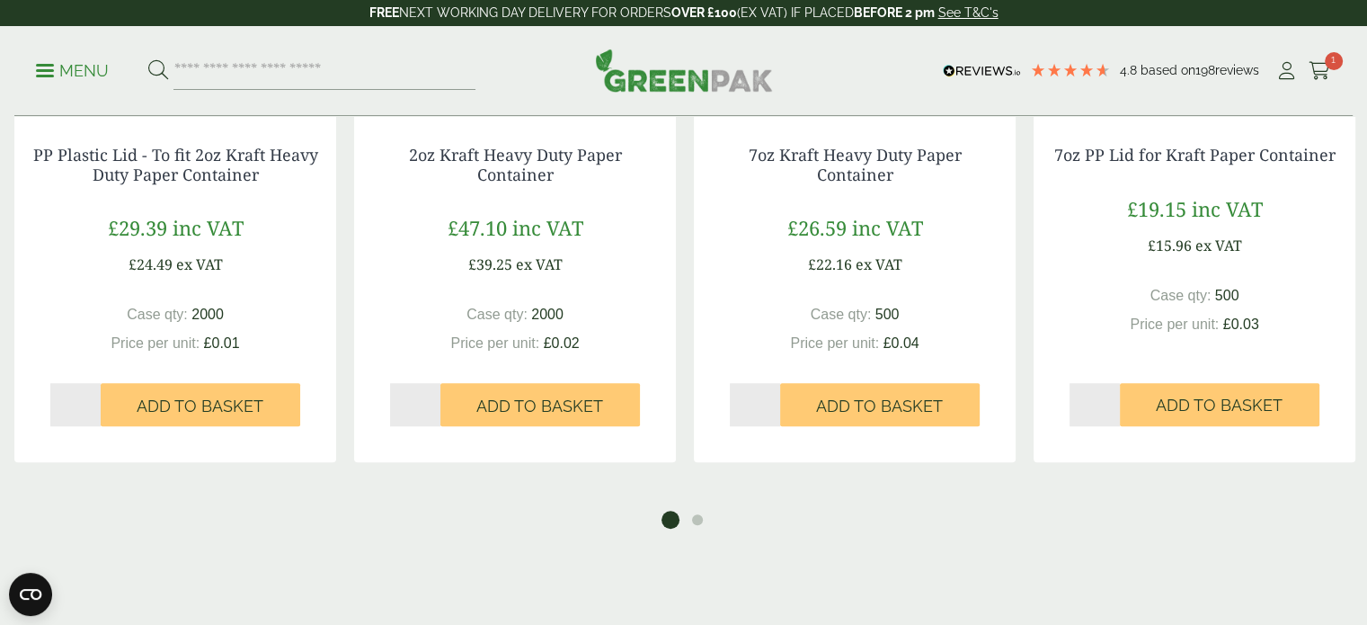
scroll to position [1528, 0]
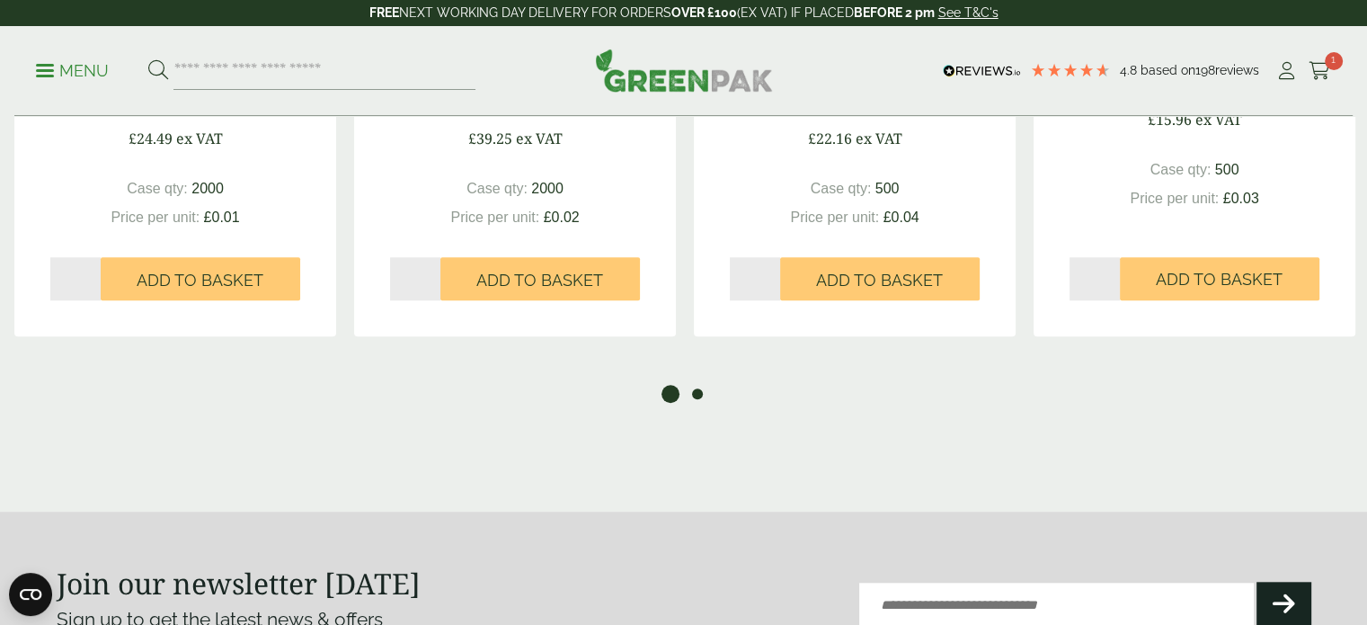
click at [697, 385] on button "2" at bounding box center [697, 394] width 18 height 18
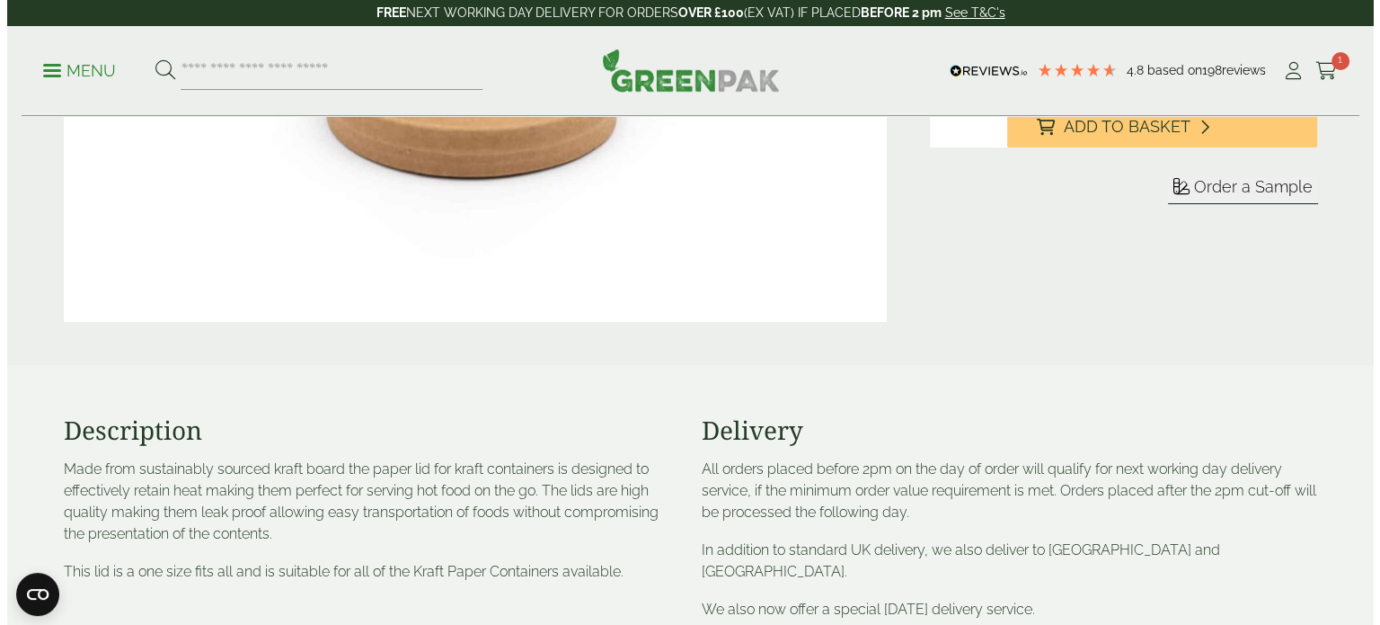
scroll to position [0, 0]
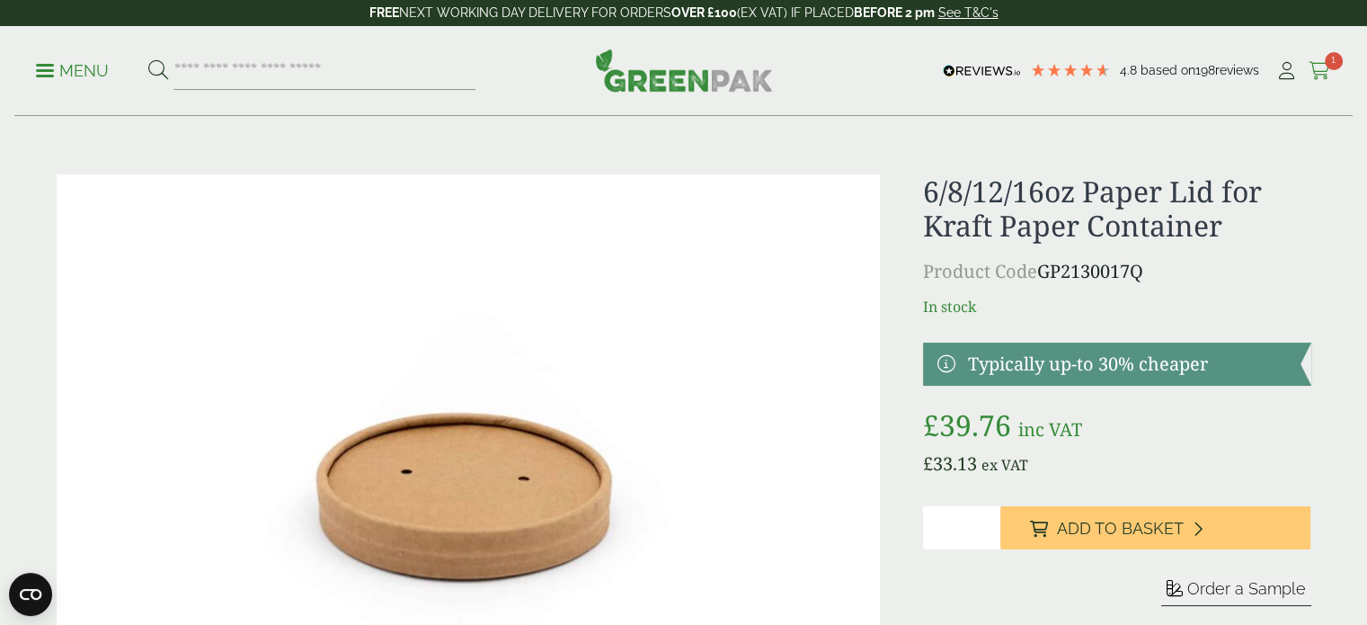
click at [1316, 73] on icon at bounding box center [1320, 71] width 22 height 18
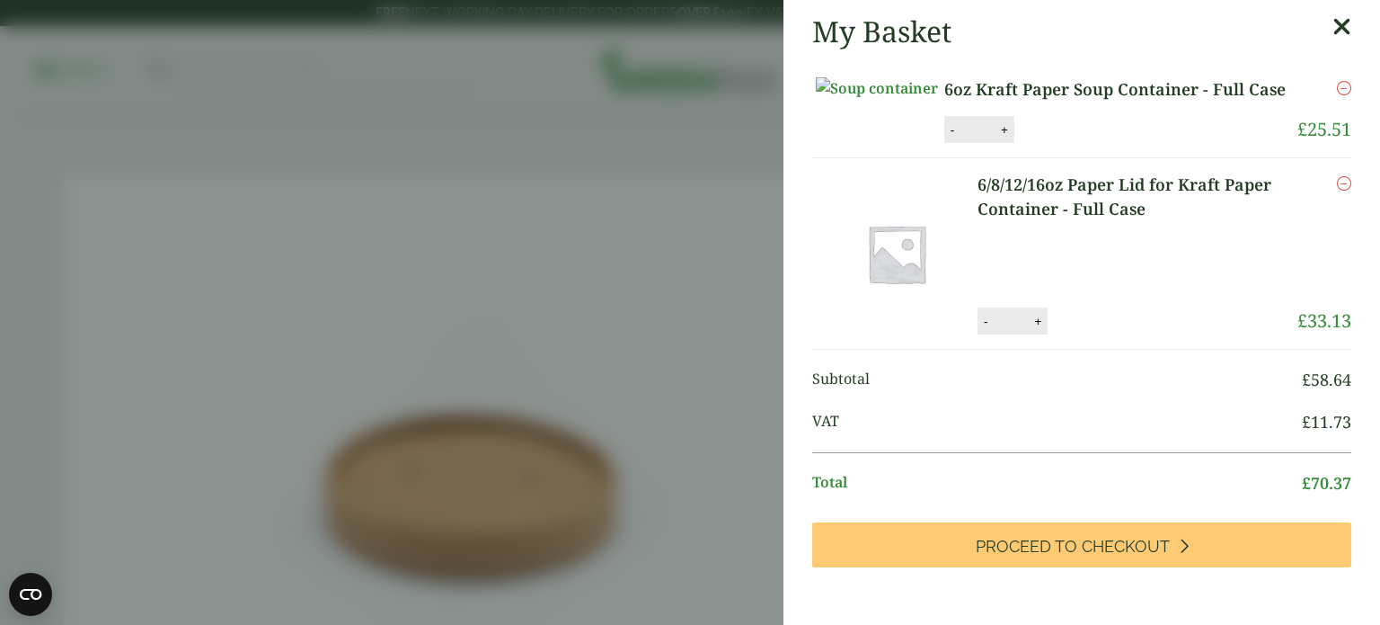
click at [708, 152] on aside "My Basket 6oz Kraft Paper Soup Container - Full Case 6oz Kraft Paper Soup Conta…" at bounding box center [690, 312] width 1380 height 625
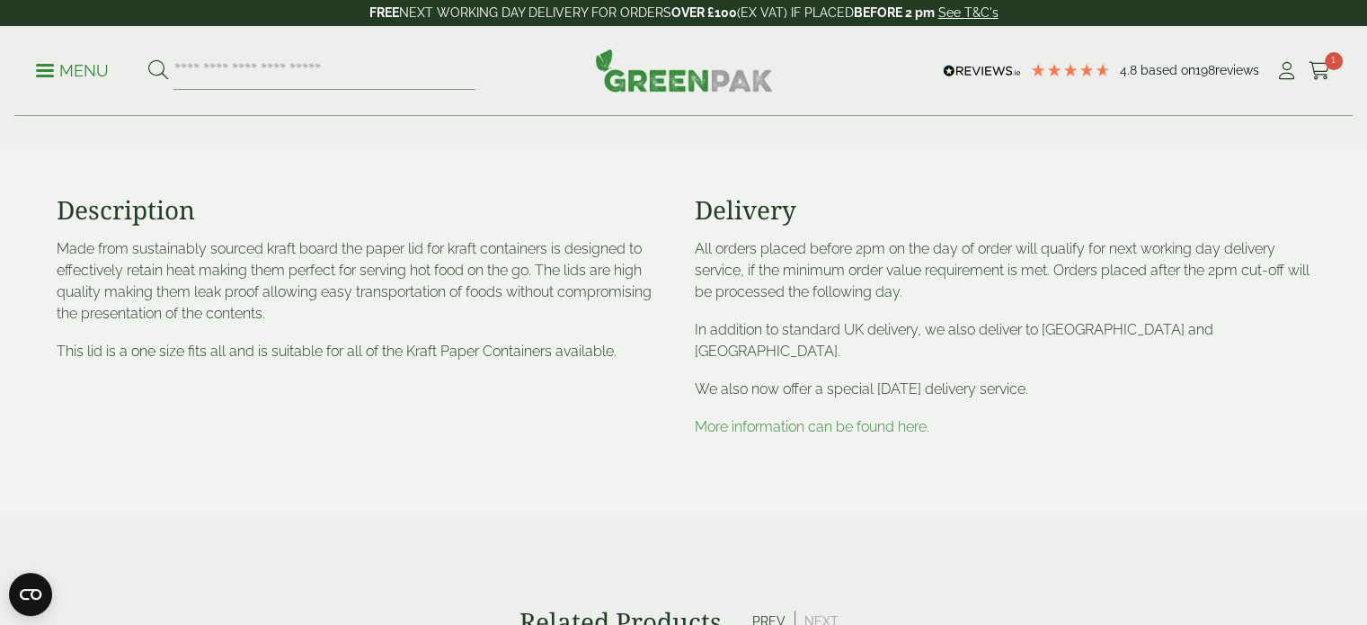
scroll to position [629, 0]
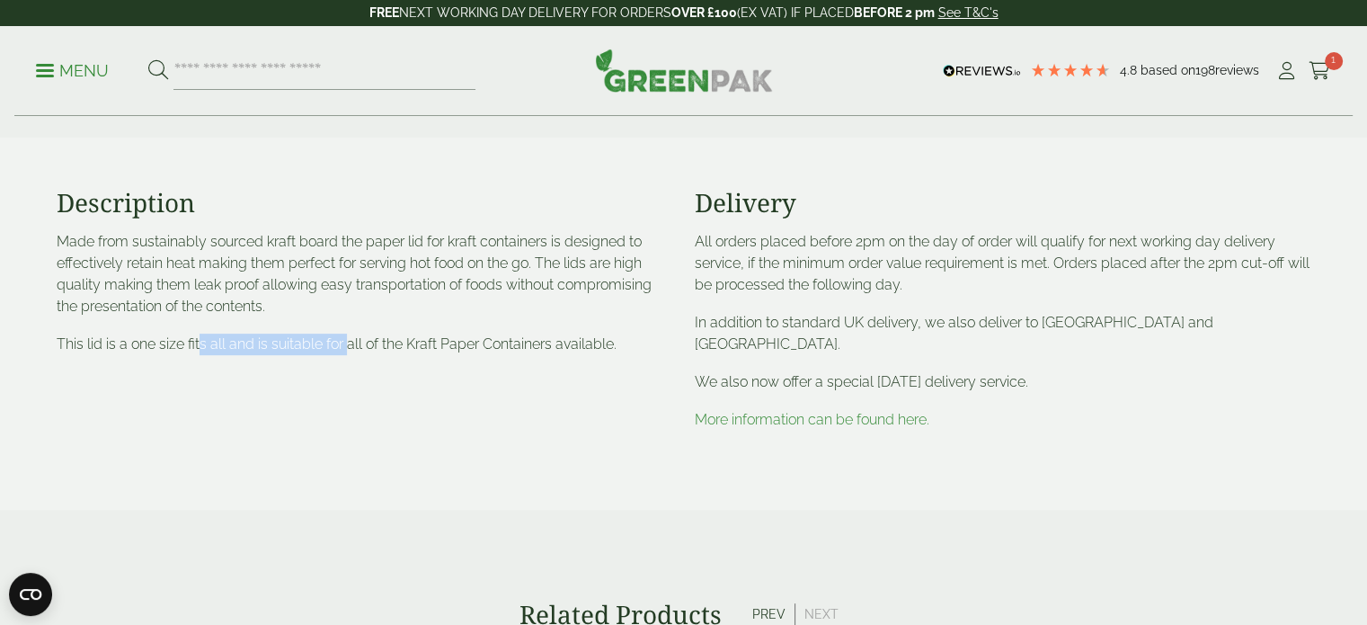
drag, startPoint x: 348, startPoint y: 351, endPoint x: 198, endPoint y: 349, distance: 150.1
click at [198, 349] on p "This lid is a one size fits all and is suitable for all of the Kraft Paper Cont…" at bounding box center [365, 344] width 617 height 22
click at [202, 343] on p "This lid is a one size fits all and is suitable for all of the Kraft Paper Cont…" at bounding box center [365, 344] width 617 height 22
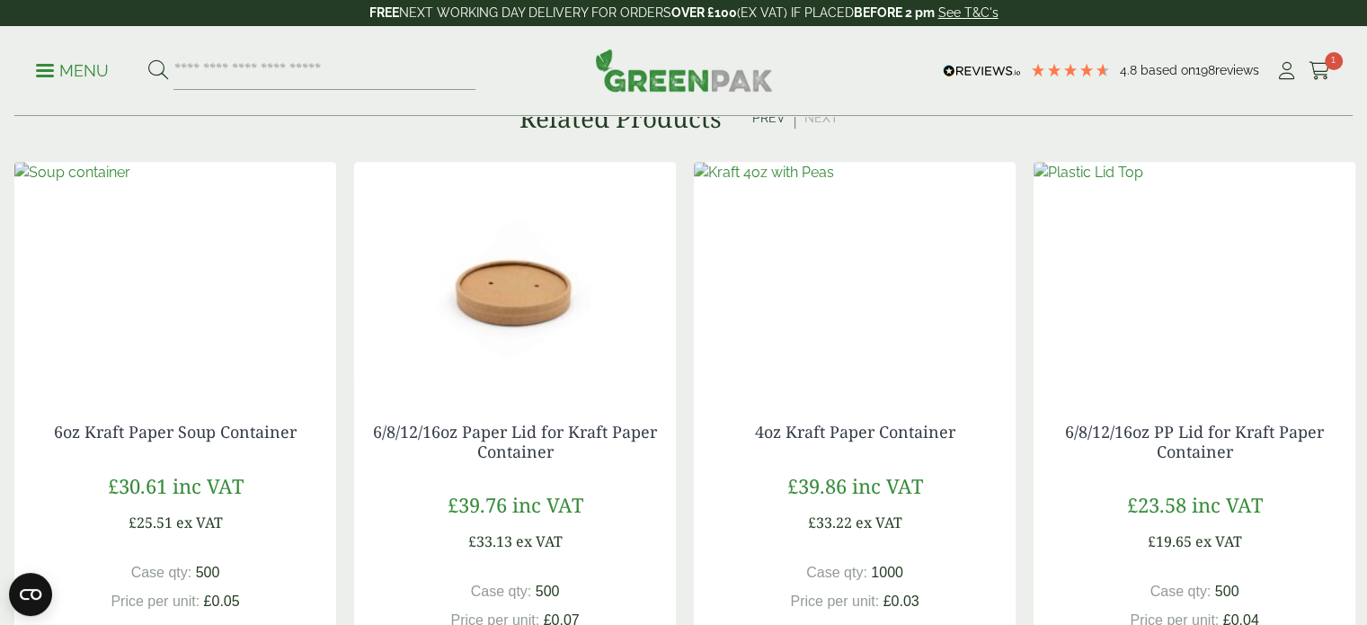
scroll to position [1168, 0]
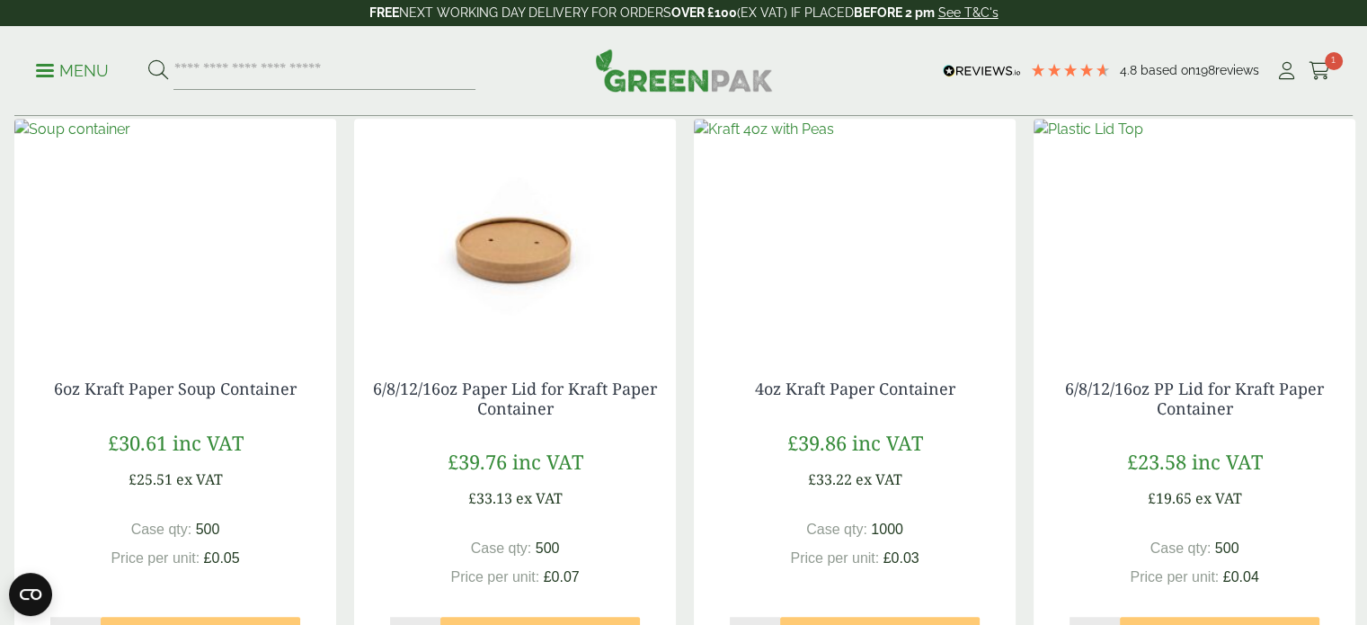
click at [237, 348] on div "6oz Kraft Paper Soup Container £ 30.61 inc VAT £ 25.51 ex VAT Case qty: 500 Pri…" at bounding box center [175, 519] width 322 height 352
click at [243, 377] on link "6oz Kraft Paper Soup Container" at bounding box center [175, 388] width 243 height 22
